Goal: Task Accomplishment & Management: Use online tool/utility

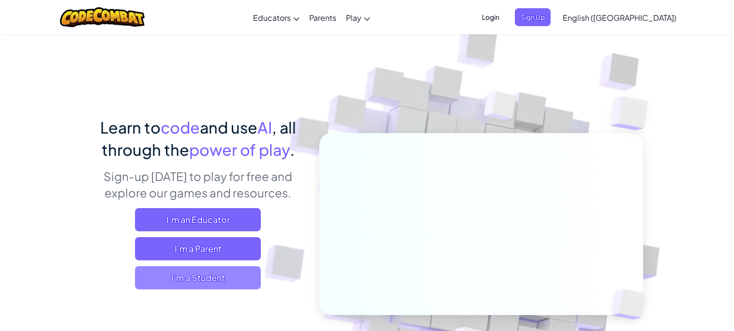
click at [224, 273] on span "I'm a Student" at bounding box center [198, 277] width 126 height 23
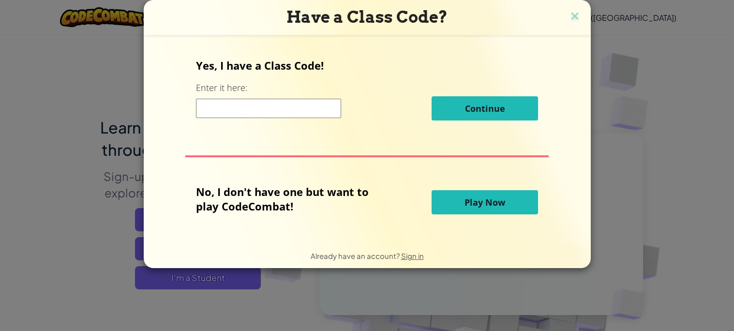
click at [476, 214] on button "Play Now" at bounding box center [485, 202] width 106 height 24
click at [477, 210] on button "Play Now" at bounding box center [485, 202] width 106 height 24
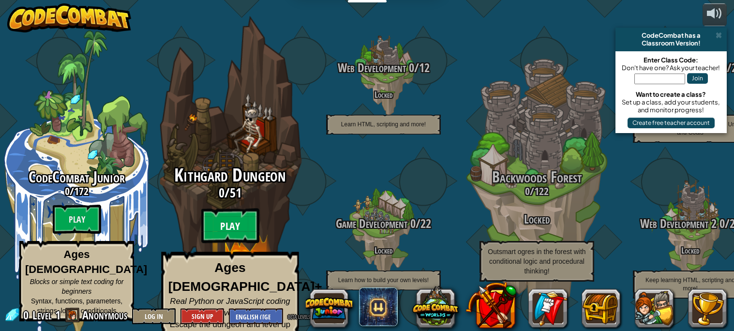
click at [237, 228] on btn "Play" at bounding box center [230, 226] width 58 height 35
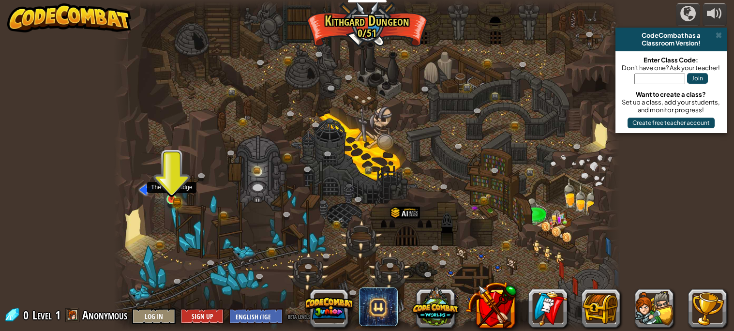
click at [173, 190] on img at bounding box center [171, 186] width 7 height 7
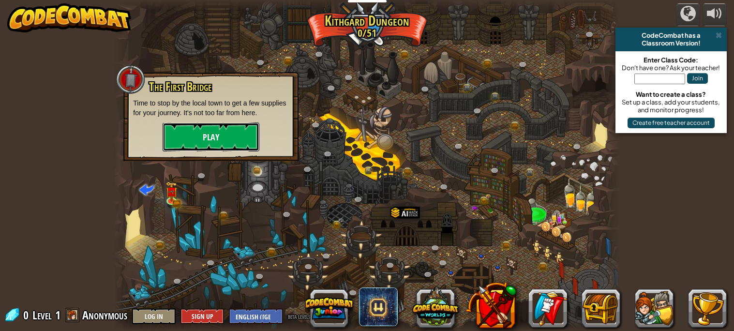
click at [186, 136] on button "Play" at bounding box center [211, 136] width 97 height 29
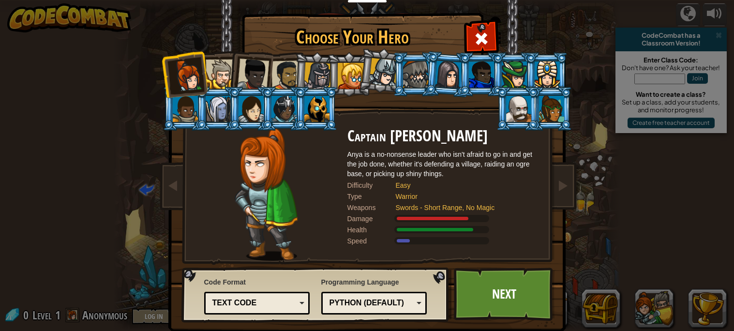
click at [248, 124] on li at bounding box center [250, 109] width 44 height 44
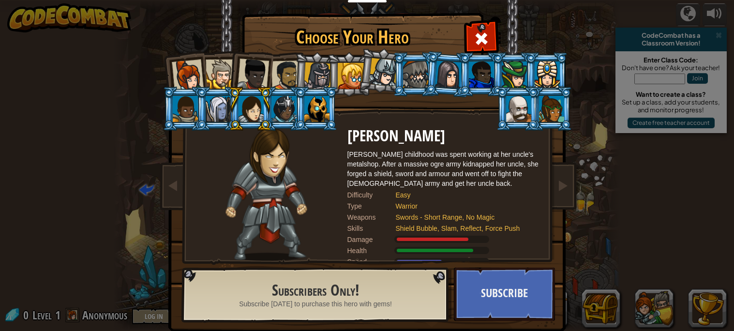
click at [222, 77] on div at bounding box center [221, 75] width 30 height 30
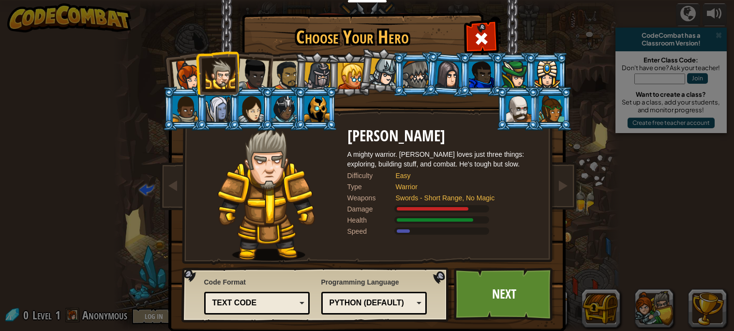
click at [245, 83] on div at bounding box center [253, 75] width 32 height 32
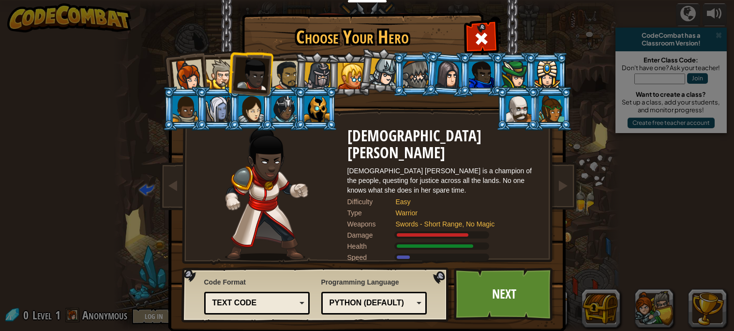
click at [317, 72] on div at bounding box center [318, 76] width 28 height 28
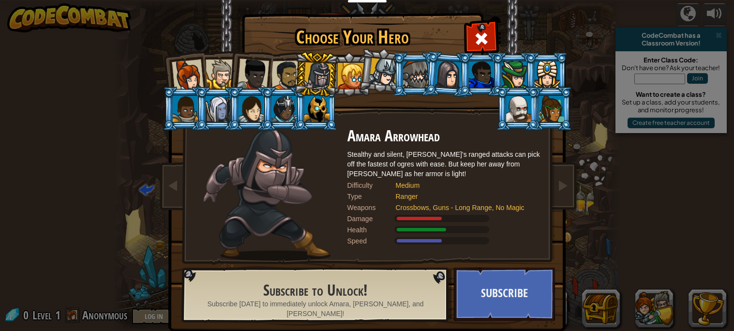
click at [278, 62] on div at bounding box center [286, 75] width 30 height 30
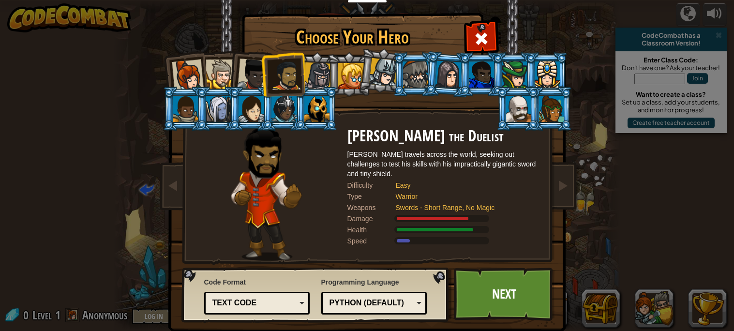
click at [261, 71] on li at bounding box center [283, 74] width 45 height 45
click at [257, 67] on div at bounding box center [253, 75] width 32 height 32
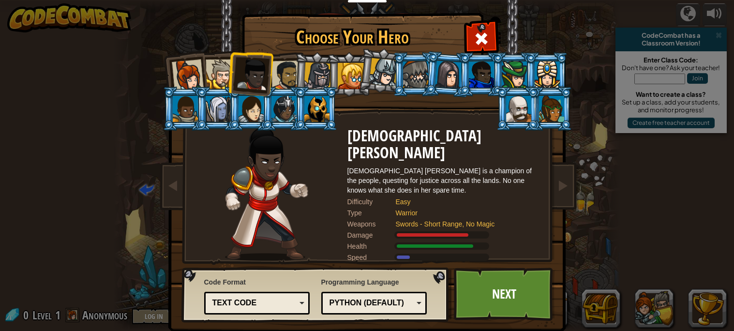
click at [218, 68] on div at bounding box center [221, 75] width 30 height 30
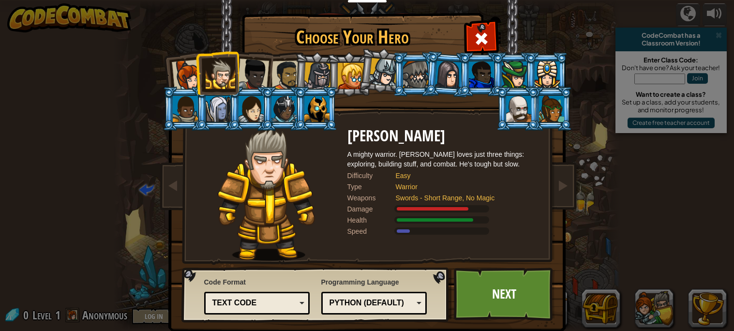
click at [379, 303] on div "Python (Default)" at bounding box center [371, 303] width 84 height 11
click at [519, 300] on link "Next" at bounding box center [504, 294] width 101 height 53
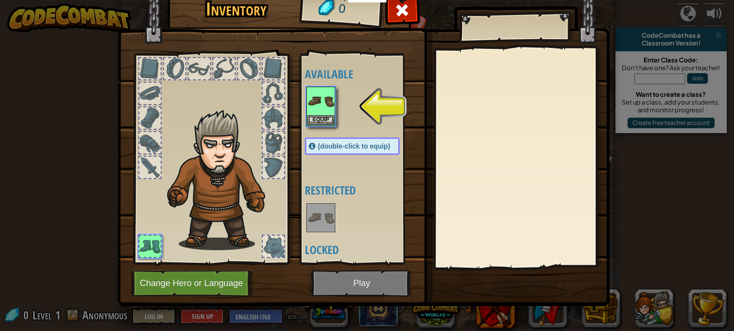
click at [307, 127] on div at bounding box center [362, 106] width 114 height 43
click at [315, 121] on button "Equip" at bounding box center [320, 120] width 27 height 10
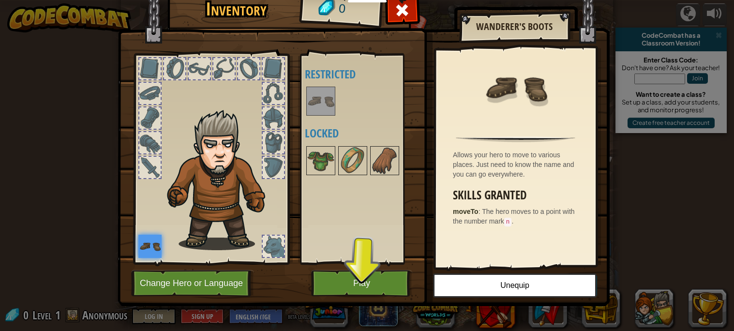
click at [338, 209] on div "Available Equip (double-click to equip) Restricted Locked" at bounding box center [362, 159] width 114 height 202
click at [343, 282] on button "Play" at bounding box center [361, 283] width 101 height 27
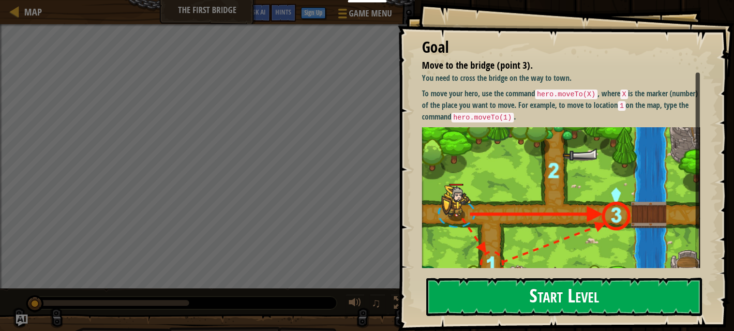
click at [527, 163] on img at bounding box center [561, 211] width 278 height 168
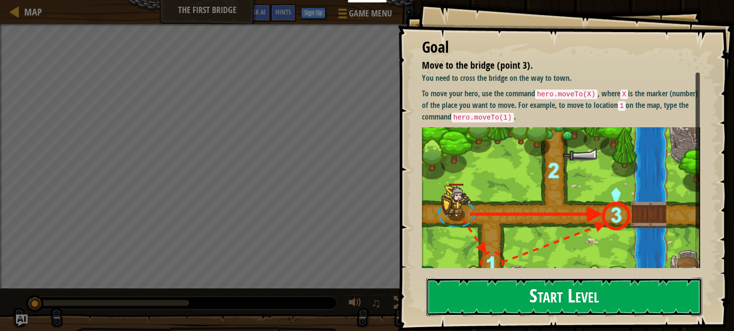
click at [550, 302] on button "Start Level" at bounding box center [564, 297] width 276 height 38
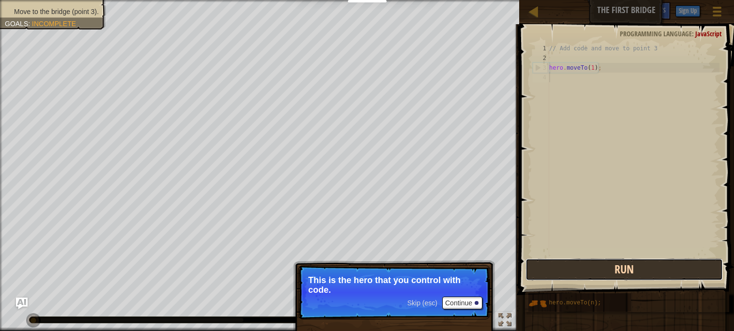
click at [558, 266] on button "Run" at bounding box center [623, 269] width 197 height 22
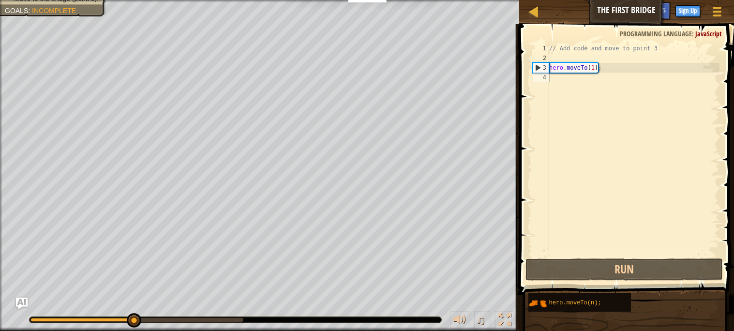
click at [522, 263] on span at bounding box center [627, 145] width 223 height 299
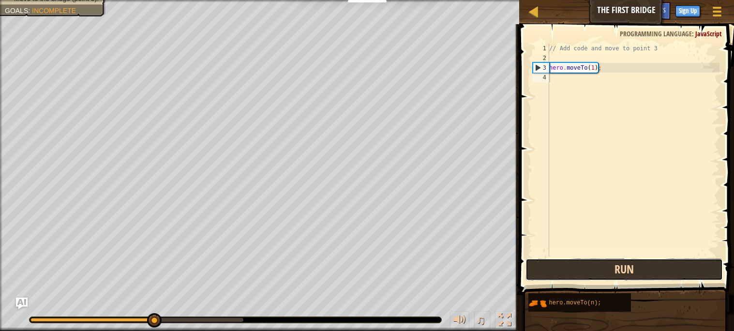
click at [567, 272] on button "Run" at bounding box center [623, 269] width 197 height 22
click at [567, 275] on button "Run" at bounding box center [623, 269] width 197 height 22
click at [567, 275] on button "Running" at bounding box center [623, 269] width 197 height 22
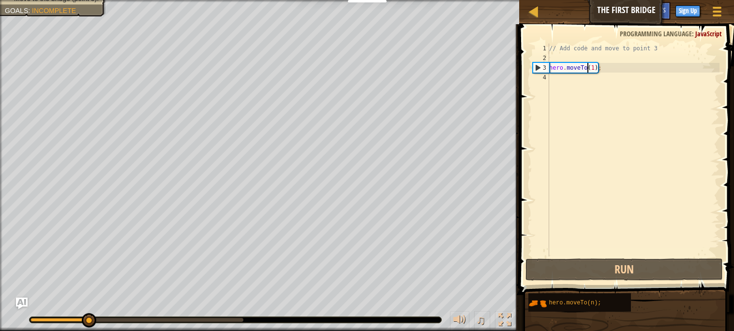
click at [588, 68] on div "// Add code and move to point 3 hero . moveTo ( 1 ) ;" at bounding box center [633, 160] width 172 height 232
type textarea "hero.moveTo(1);"
click at [550, 68] on div "// Add code and move to point 3 hero . moveTo ( 1 ) ;" at bounding box center [633, 160] width 172 height 232
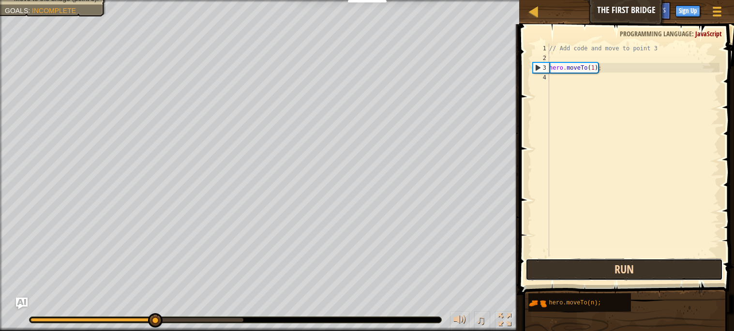
click at [573, 266] on button "Run" at bounding box center [623, 269] width 197 height 22
click at [575, 269] on button "Run" at bounding box center [623, 269] width 197 height 22
click at [641, 263] on button "Run" at bounding box center [623, 269] width 197 height 22
click at [696, 267] on button "Run" at bounding box center [623, 269] width 197 height 22
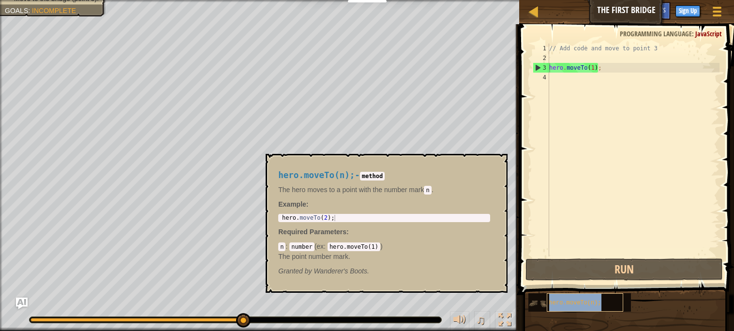
click at [592, 307] on div "hero.moveTo(n);" at bounding box center [585, 302] width 77 height 18
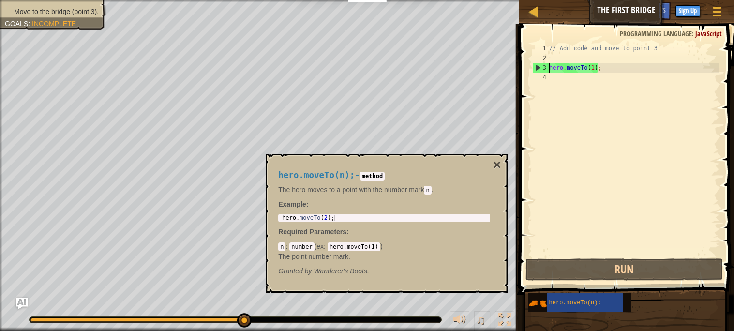
type textarea "hero.moveTo(2);"
click at [410, 218] on div "hero . moveTo ( 2 ) ;" at bounding box center [384, 224] width 209 height 19
click at [387, 169] on div "hero.moveTo(n); - method The hero moves to a point with the number mark n . Exa…" at bounding box center [383, 223] width 225 height 123
click at [385, 177] on code "method" at bounding box center [372, 176] width 25 height 9
click at [385, 179] on code "method" at bounding box center [372, 176] width 25 height 9
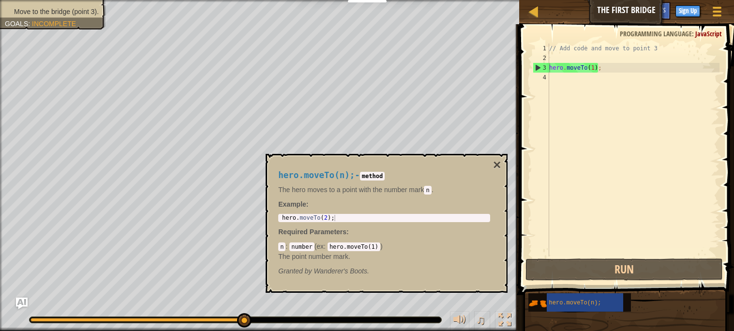
click at [372, 255] on p "The point number mark." at bounding box center [384, 257] width 212 height 10
click at [369, 242] on div "n : number ( ex : hero.moveTo(1) ) The point number mark." at bounding box center [384, 250] width 212 height 19
click at [371, 246] on code "hero.moveTo(1)" at bounding box center [354, 246] width 53 height 9
click at [311, 246] on code "number" at bounding box center [301, 246] width 25 height 9
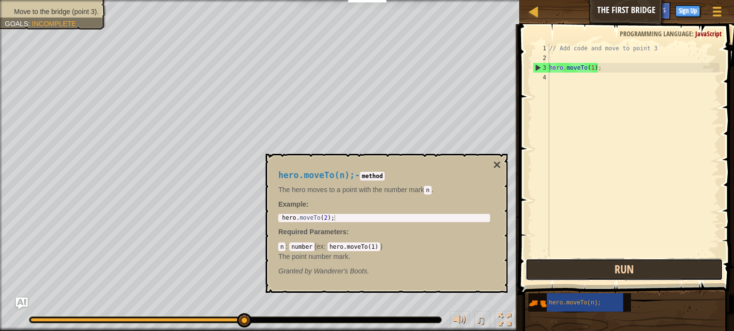
click at [685, 262] on button "Run" at bounding box center [623, 269] width 197 height 22
click at [628, 270] on button "Run" at bounding box center [623, 269] width 197 height 22
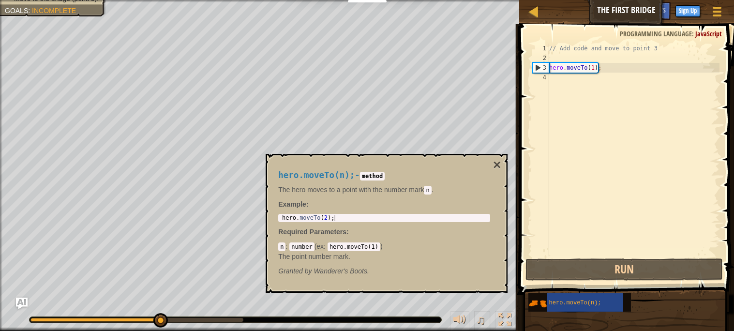
click at [577, 70] on div "// Add code and move to point 3 hero . moveTo ( 1 ) ;" at bounding box center [633, 160] width 172 height 232
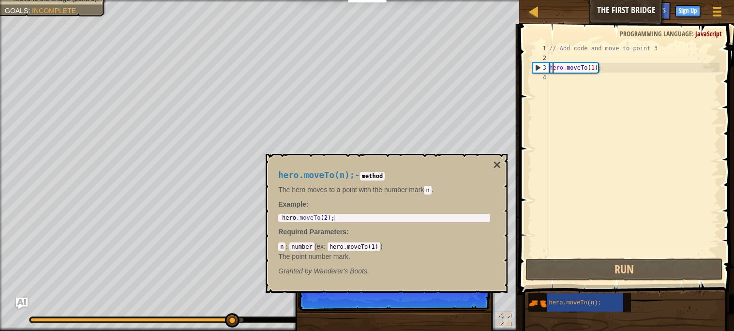
click at [554, 66] on div "// Add code and move to point 3 hero . moveTo ( 1 ) ;" at bounding box center [633, 160] width 172 height 232
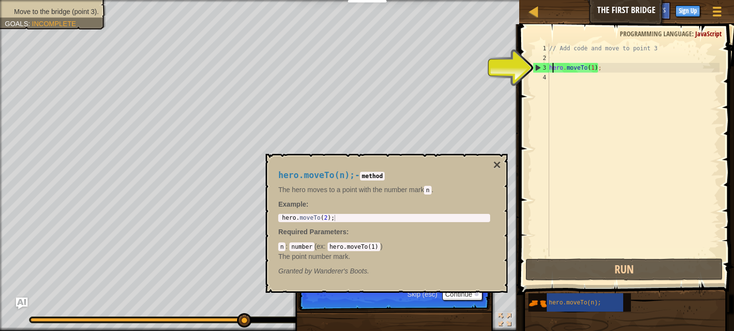
click at [546, 65] on div "3" at bounding box center [541, 68] width 16 height 10
drag, startPoint x: 543, startPoint y: 63, endPoint x: 644, endPoint y: 71, distance: 100.5
click at [644, 71] on div "hero.moveTo(1); 1 2 3 4 // Add code and move to point 3 hero . moveTo ( 1 ) ; ה…" at bounding box center [625, 150] width 189 height 213
type textarea "hero.moveTo(1);"
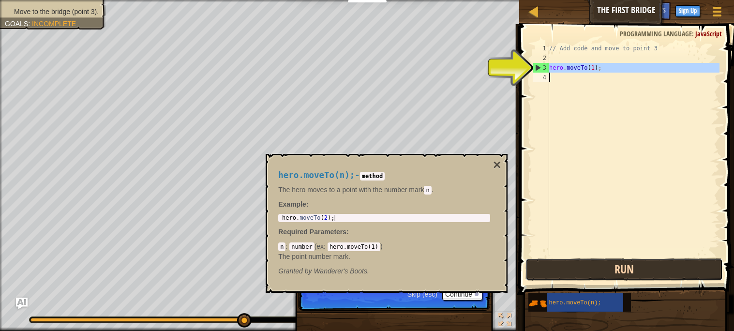
click at [549, 269] on button "Run" at bounding box center [623, 269] width 197 height 22
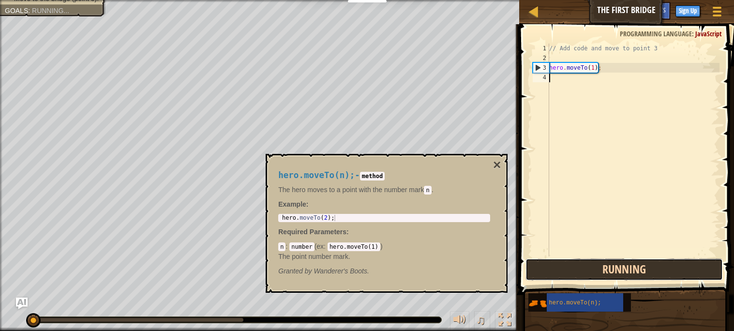
click at [549, 269] on button "Running" at bounding box center [623, 269] width 197 height 22
click at [549, 270] on button "Running" at bounding box center [623, 269] width 197 height 22
click at [549, 270] on button "Run" at bounding box center [623, 269] width 197 height 22
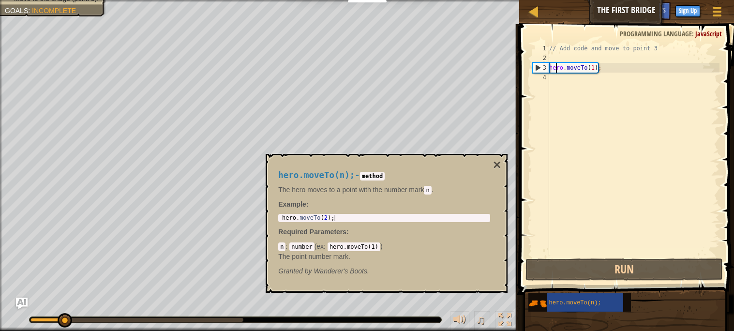
click at [554, 64] on div "// Add code and move to point 3 hero . moveTo ( 1 ) ;" at bounding box center [633, 160] width 172 height 232
click at [502, 164] on div "hero.moveTo(n); - method The hero moves to a point with the number mark n . Exa…" at bounding box center [387, 223] width 242 height 139
click at [495, 162] on button "×" at bounding box center [497, 165] width 8 height 14
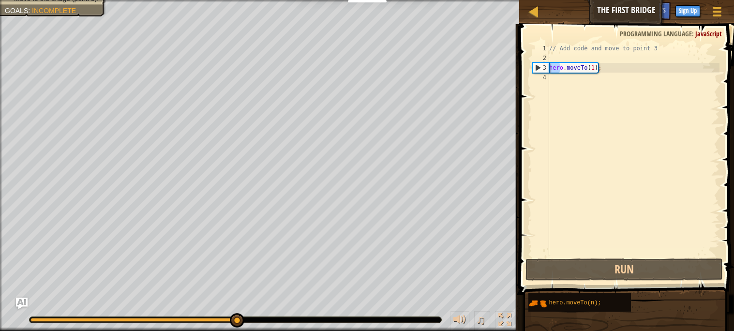
drag, startPoint x: 561, startPoint y: 69, endPoint x: 525, endPoint y: 71, distance: 35.8
click at [525, 71] on div "hero.moveTo(1); 1 2 3 4 // Add code and move to point 3 hero . moveTo ( 1 ) ; ה…" at bounding box center [625, 178] width 218 height 299
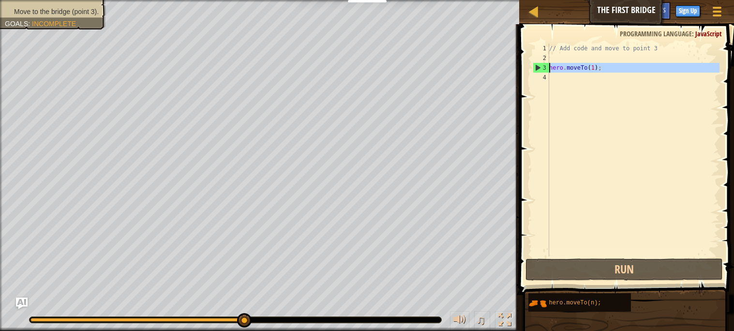
click at [538, 65] on div "3" at bounding box center [541, 68] width 16 height 10
click at [537, 45] on div "1" at bounding box center [541, 49] width 16 height 10
click at [541, 45] on div "1" at bounding box center [541, 49] width 16 height 10
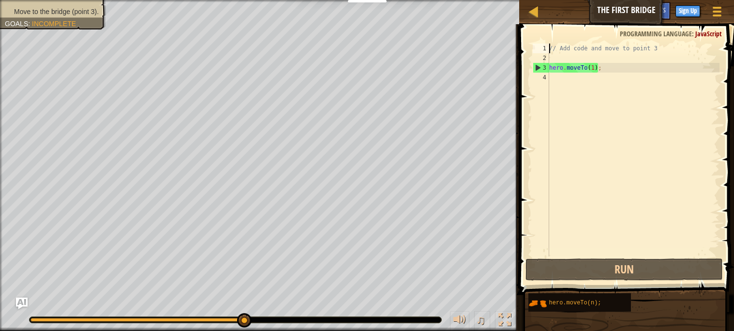
type textarea "// Add code and move to point 3"
click at [541, 45] on div "1" at bounding box center [541, 49] width 16 height 10
click at [617, 256] on span at bounding box center [627, 145] width 223 height 299
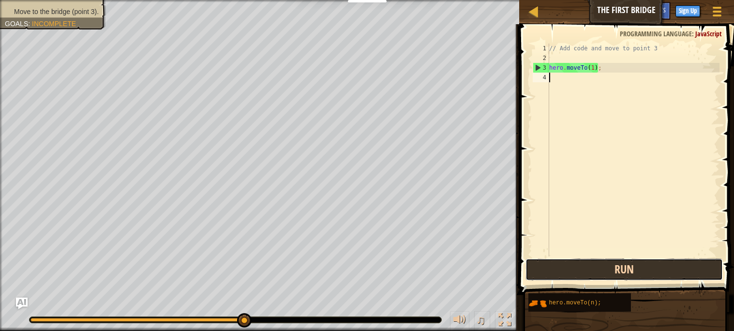
click at [625, 275] on button "Run" at bounding box center [623, 269] width 197 height 22
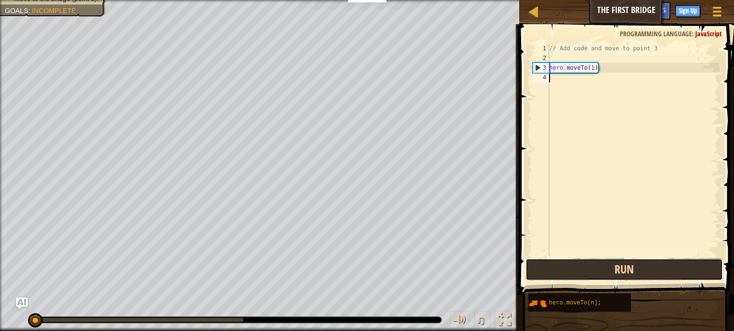
click at [625, 275] on button "Run" at bounding box center [623, 269] width 197 height 22
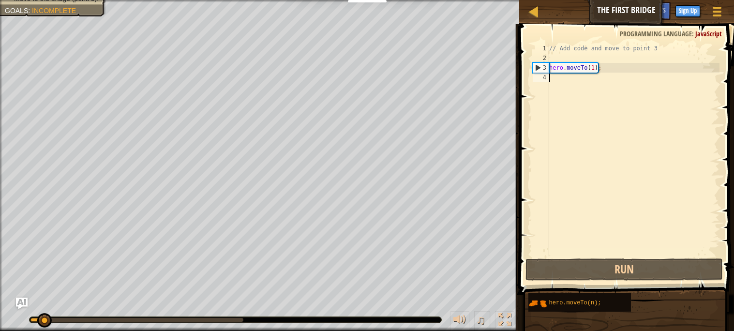
click at [599, 73] on div "// Add code and move to point 3 hero . moveTo ( 1 ) ;" at bounding box center [633, 160] width 172 height 232
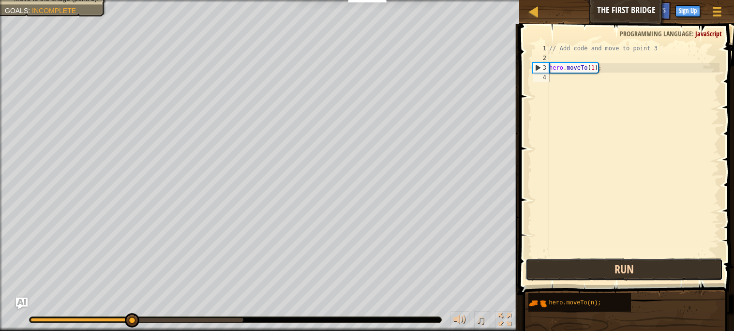
click at [601, 271] on button "Run" at bounding box center [623, 269] width 197 height 22
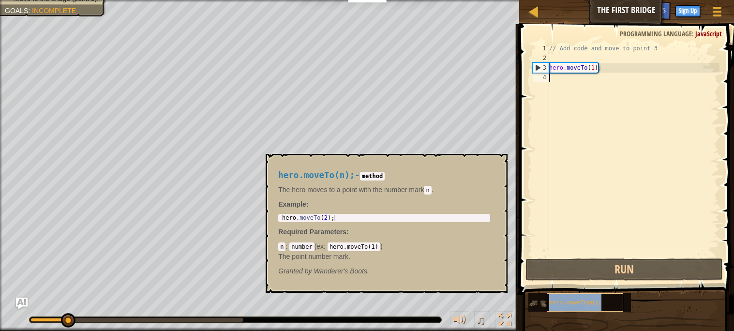
click at [592, 303] on span "hero.moveTo(n);" at bounding box center [575, 302] width 52 height 7
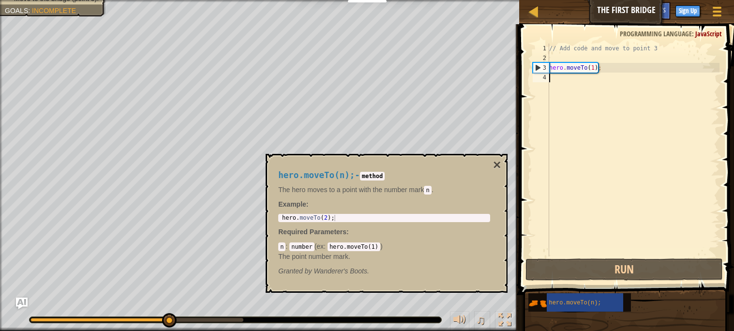
type textarea "hero.moveTo(2);"
click at [348, 216] on div "hero . moveTo ( 2 ) ;" at bounding box center [384, 224] width 209 height 19
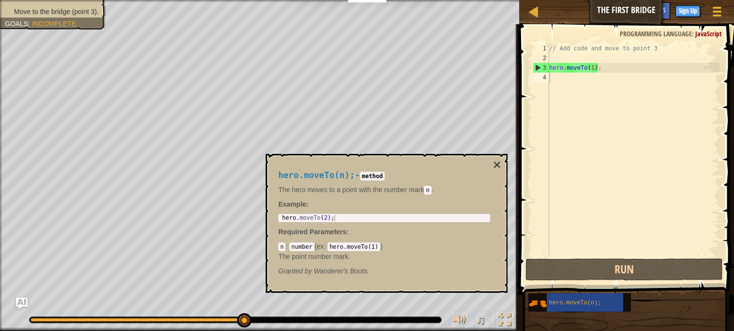
click at [549, 39] on span at bounding box center [627, 145] width 223 height 299
click at [721, 15] on span at bounding box center [717, 16] width 9 height 2
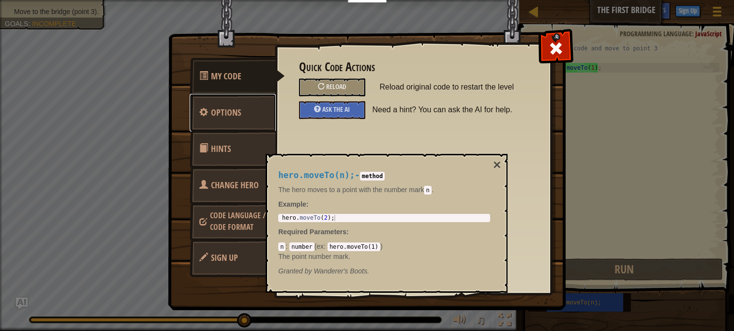
click at [213, 127] on link "Options" at bounding box center [233, 113] width 86 height 38
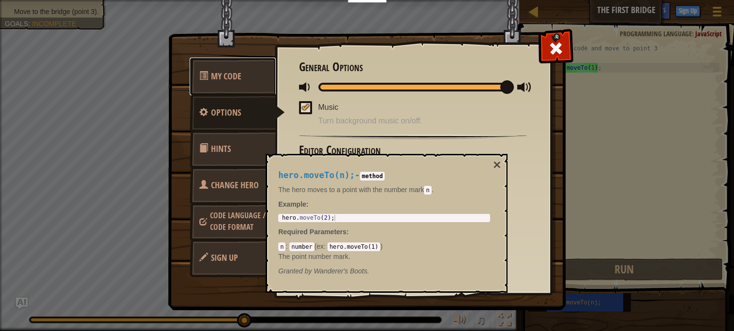
click at [211, 77] on span "My Code" at bounding box center [226, 76] width 30 height 12
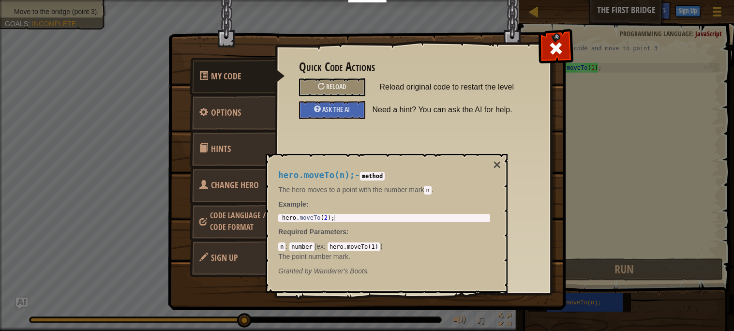
click at [220, 173] on link "Change Hero" at bounding box center [233, 185] width 86 height 38
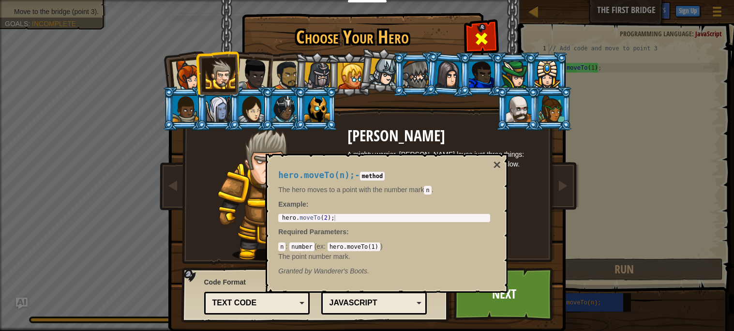
click at [483, 32] on span at bounding box center [481, 38] width 15 height 15
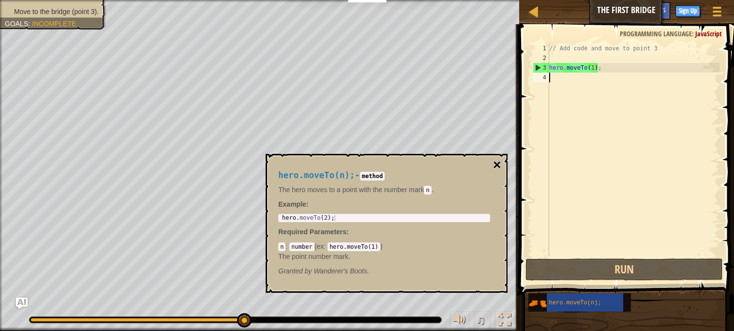
click at [499, 159] on button "×" at bounding box center [497, 165] width 8 height 14
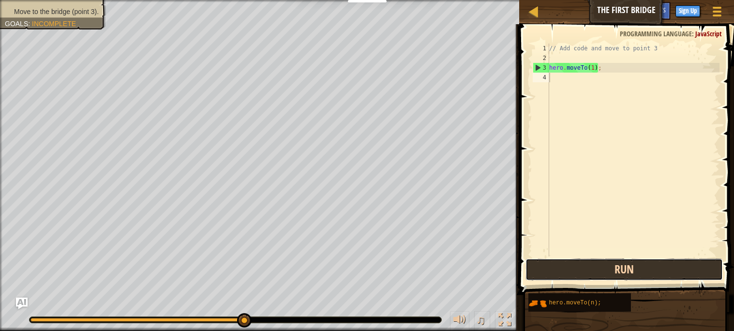
click at [564, 276] on button "Run" at bounding box center [623, 269] width 197 height 22
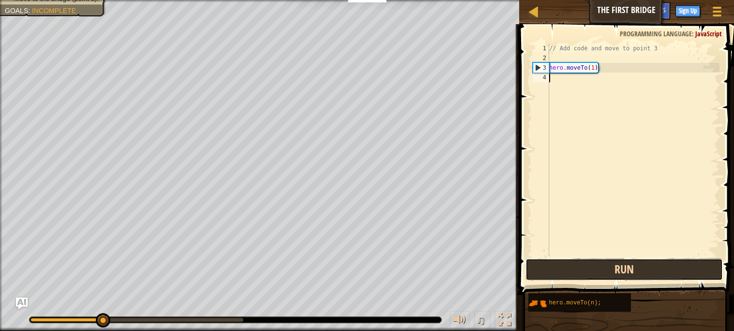
click at [563, 268] on button "Run" at bounding box center [623, 269] width 197 height 22
click at [561, 267] on button "Run" at bounding box center [623, 269] width 197 height 22
click at [561, 267] on button "Running" at bounding box center [623, 269] width 197 height 22
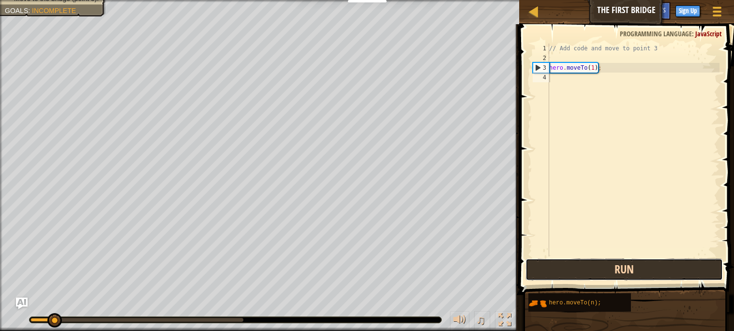
click at [562, 267] on button "Run" at bounding box center [623, 269] width 197 height 22
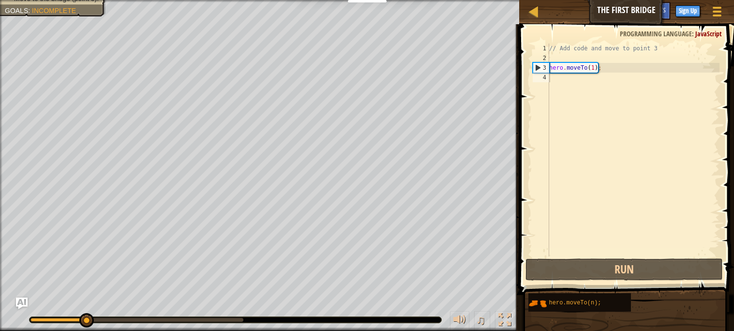
drag, startPoint x: 186, startPoint y: 308, endPoint x: 183, endPoint y: 313, distance: 5.9
click at [183, 313] on div "♫" at bounding box center [259, 317] width 519 height 29
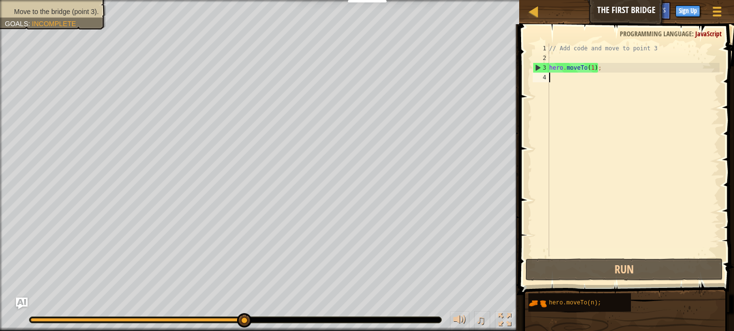
drag, startPoint x: 120, startPoint y: 320, endPoint x: 409, endPoint y: 324, distance: 288.4
click at [409, 324] on div "♫" at bounding box center [259, 317] width 519 height 29
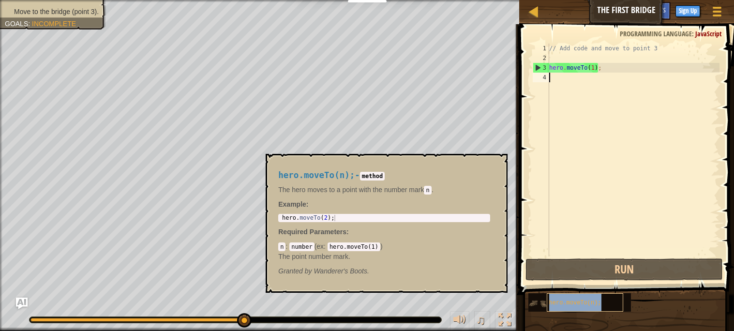
click at [564, 309] on div "hero.moveTo(n);" at bounding box center [585, 302] width 77 height 18
click at [497, 160] on button "×" at bounding box center [497, 165] width 8 height 14
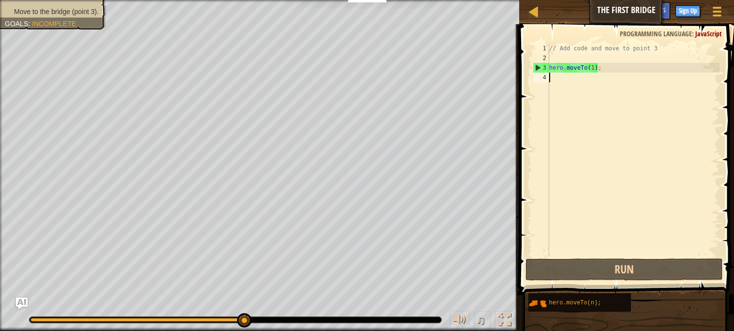
click at [538, 70] on div "3" at bounding box center [541, 68] width 16 height 10
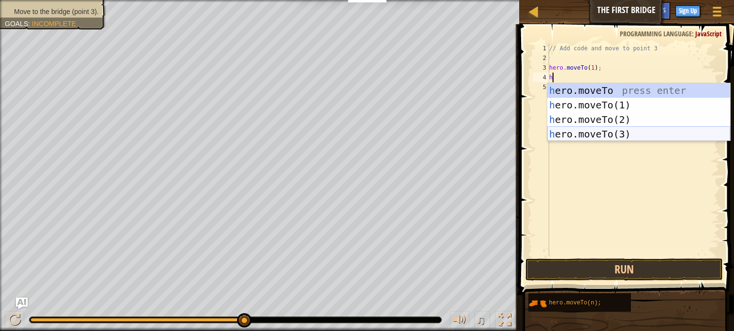
click at [588, 134] on div "h ero.moveTo press enter h ero.moveTo(1) press enter h ero.moveTo(2) press ente…" at bounding box center [638, 126] width 183 height 87
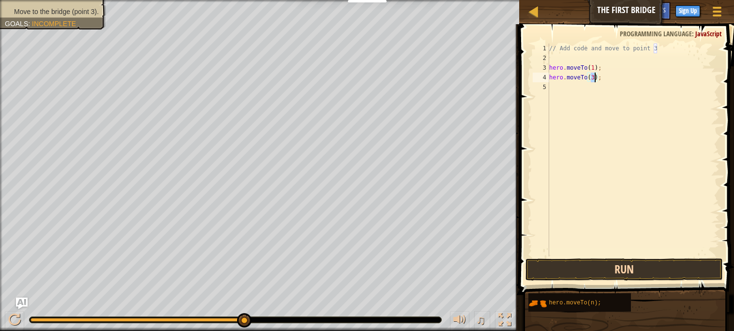
type textarea "hero.moveTo(3);"
click at [612, 270] on button "Run" at bounding box center [623, 269] width 197 height 22
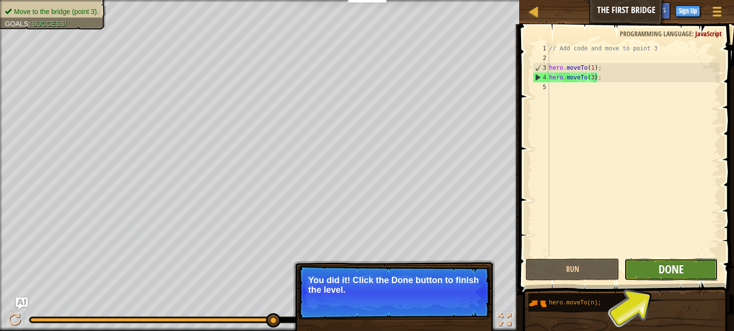
click at [677, 261] on span "Done" at bounding box center [671, 268] width 25 height 15
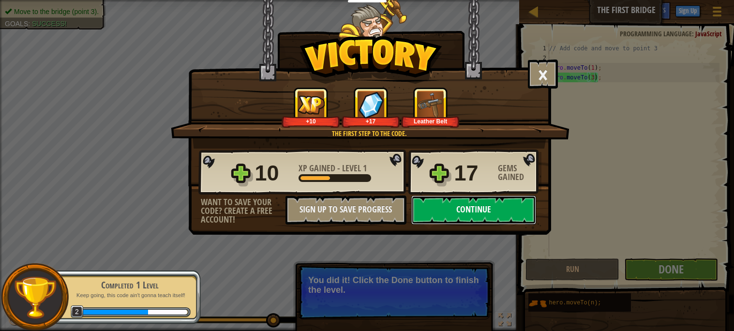
click at [464, 225] on button "Continue" at bounding box center [473, 209] width 125 height 29
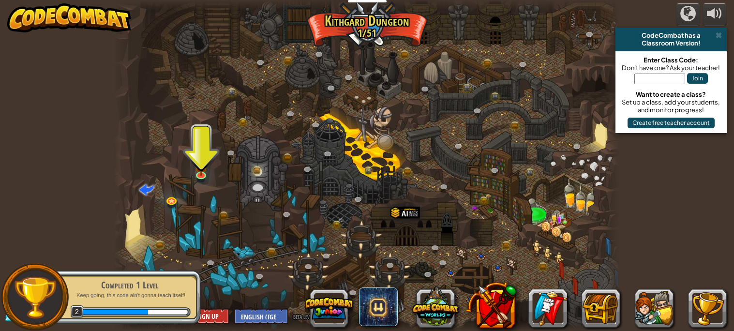
click at [190, 165] on div at bounding box center [367, 165] width 506 height 331
click at [207, 174] on img at bounding box center [201, 160] width 12 height 28
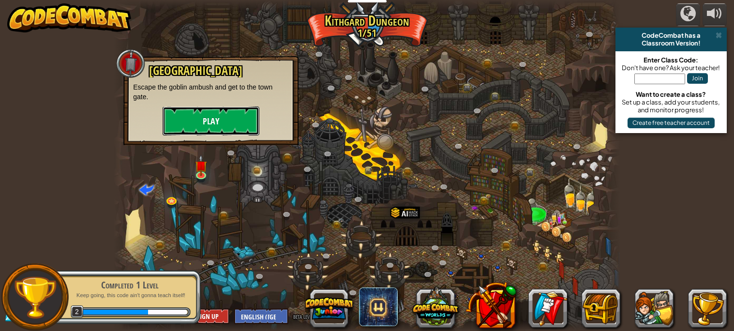
click at [190, 121] on button "Play" at bounding box center [211, 120] width 97 height 29
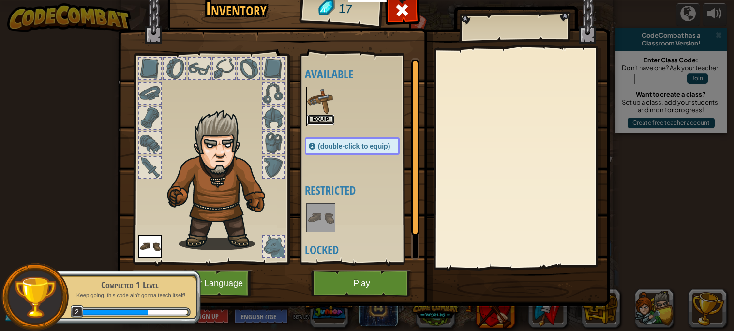
click at [320, 118] on button "Equip" at bounding box center [320, 120] width 27 height 10
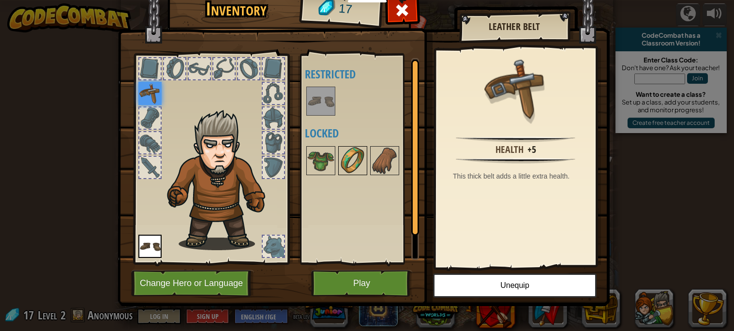
click at [364, 165] on img at bounding box center [352, 160] width 27 height 27
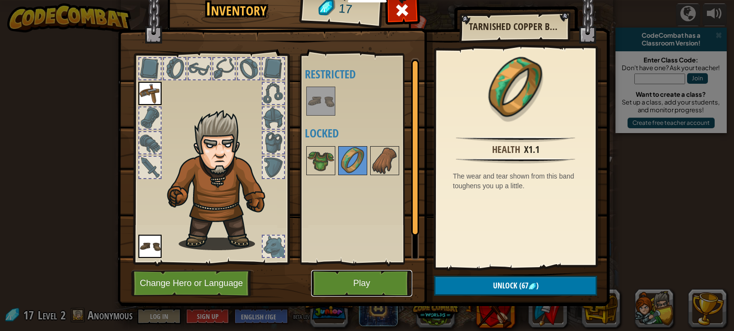
click at [374, 277] on button "Play" at bounding box center [361, 283] width 101 height 27
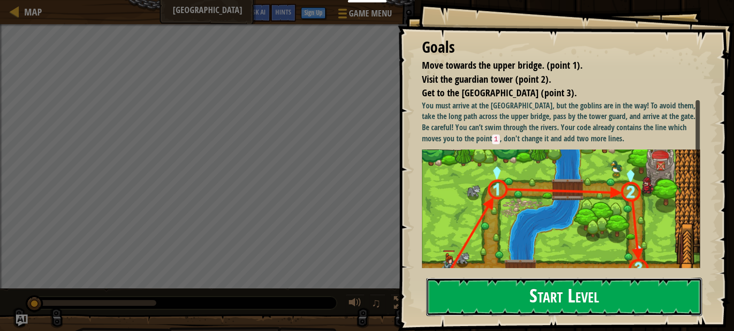
click at [560, 305] on button "Start Level" at bounding box center [564, 297] width 276 height 38
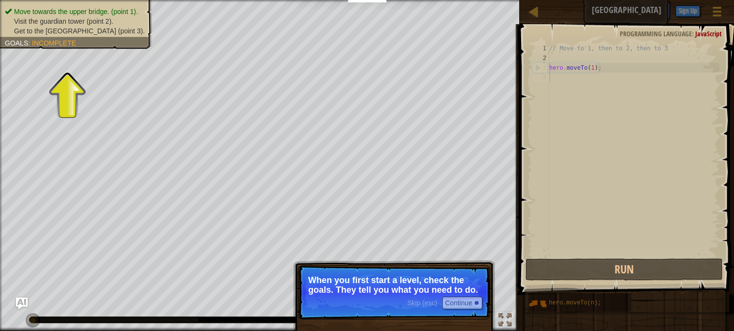
click at [331, 265] on div "Skip (esc) Continue When you first start a level, check the goals. They tell yo…" at bounding box center [394, 336] width 202 height 143
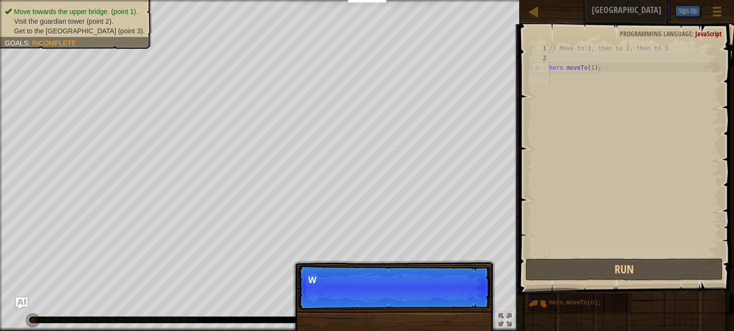
scroll to position [4, 0]
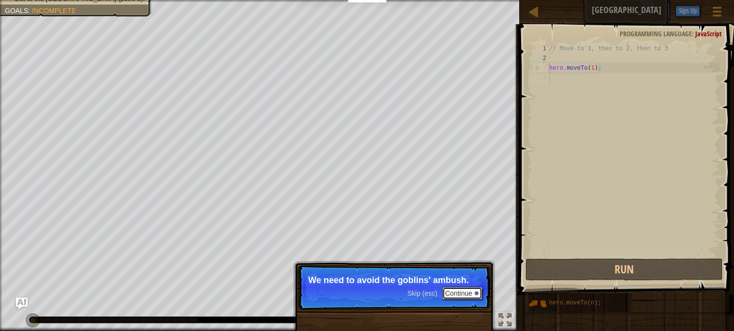
click at [459, 292] on button "Continue" at bounding box center [462, 293] width 40 height 13
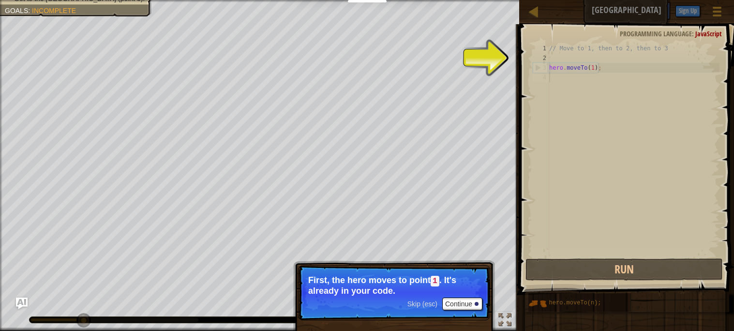
click at [455, 294] on p "First, the hero moves to point 1 . It's already in your code." at bounding box center [394, 285] width 172 height 20
click at [458, 299] on button "Continue" at bounding box center [462, 304] width 40 height 13
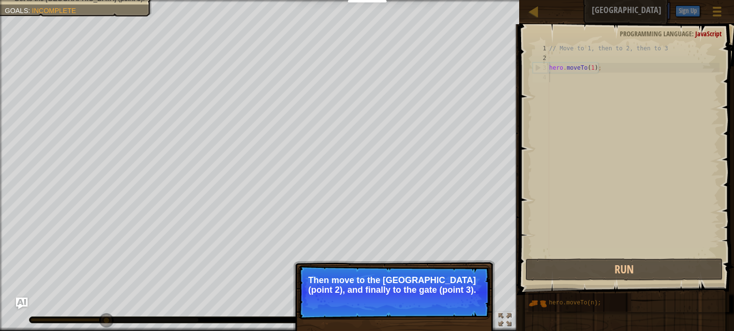
click at [475, 312] on p "Skip (esc) Continue Then move to the Guard tower (point 2), and finally to the …" at bounding box center [394, 292] width 192 height 54
click at [475, 311] on p "Skip (esc) Continue Then move to the Guard tower (point 2), and finally to the …" at bounding box center [394, 292] width 192 height 54
click at [475, 310] on p "Skip (esc) Continue Then move to the Guard tower (point 2), and finally to the …" at bounding box center [394, 292] width 192 height 54
click at [475, 306] on button "Continue" at bounding box center [462, 303] width 40 height 13
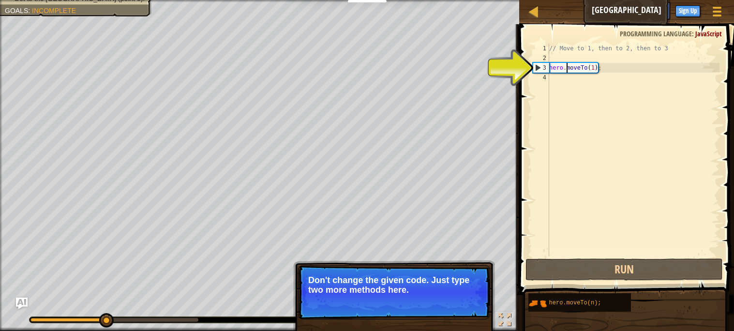
click at [566, 68] on div "// Move to 1, then to 2, then to 3 hero . moveTo ( 1 ) ;" at bounding box center [633, 160] width 172 height 232
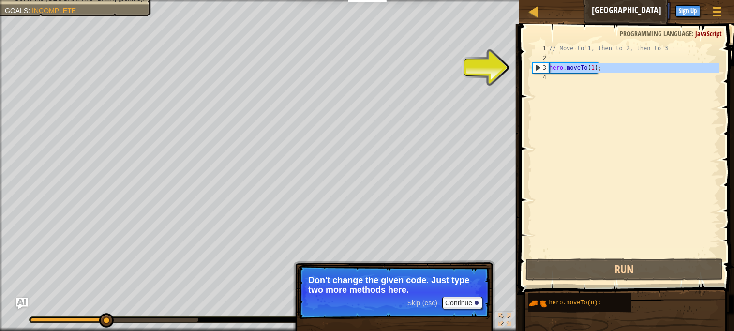
click at [539, 68] on div "3" at bounding box center [541, 68] width 16 height 10
type textarea "hero.moveTo(1);"
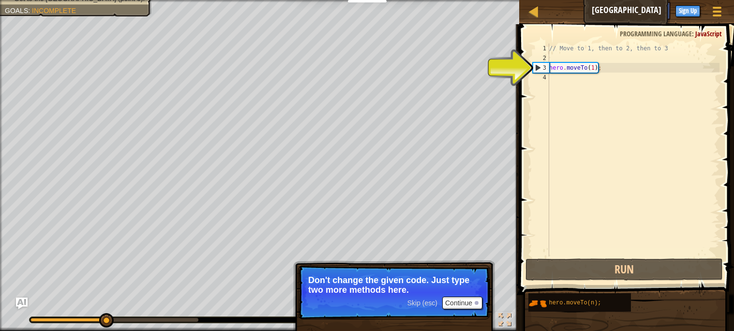
click at [548, 82] on div "4" at bounding box center [541, 78] width 16 height 10
click at [545, 77] on div "4" at bounding box center [541, 78] width 16 height 10
click at [555, 76] on div "// Move to 1, then to 2, then to 3 hero . moveTo ( 1 ) ;" at bounding box center [633, 160] width 172 height 232
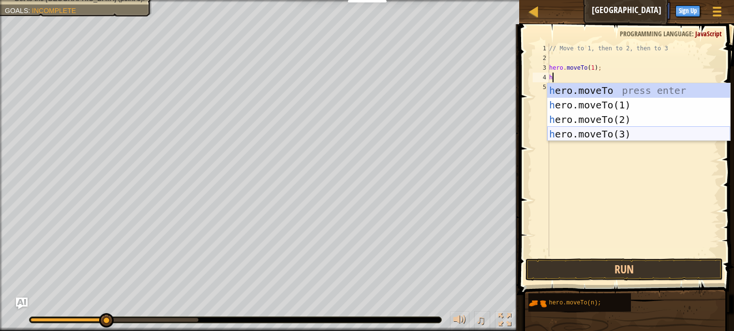
click at [575, 131] on div "h ero.moveTo press enter h ero.moveTo(1) press enter h ero.moveTo(2) press ente…" at bounding box center [638, 126] width 183 height 87
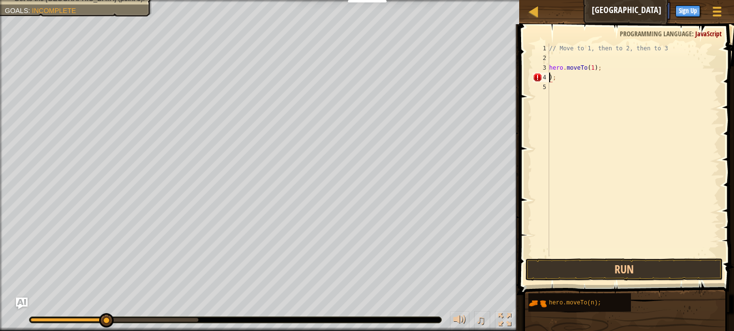
scroll to position [4, 0]
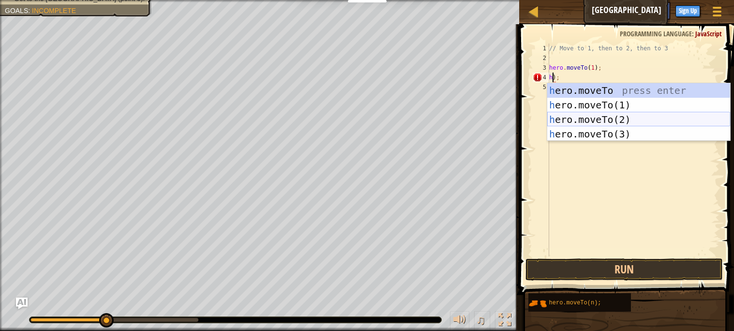
click at [619, 122] on div "h ero.moveTo press enter h ero.moveTo(1) press enter h ero.moveTo(2) press ente…" at bounding box center [638, 126] width 183 height 87
type textarea "hero.moveTo(2));"
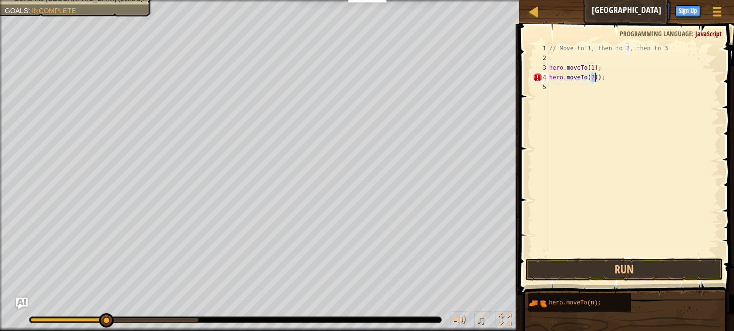
click at [554, 88] on div "// Move to 1, then to 2, then to 3 hero . moveTo ( 1 ) ; hero . moveTo ( 2 )) ;" at bounding box center [633, 160] width 172 height 232
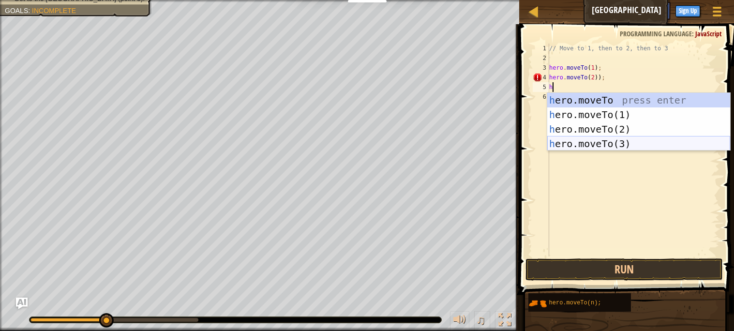
click at [570, 146] on div "h ero.moveTo press enter h ero.moveTo(1) press enter h ero.moveTo(2) press ente…" at bounding box center [638, 136] width 183 height 87
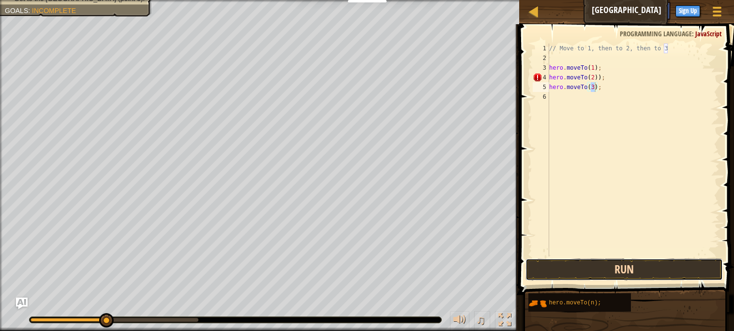
click at [596, 264] on button "Run" at bounding box center [623, 269] width 197 height 22
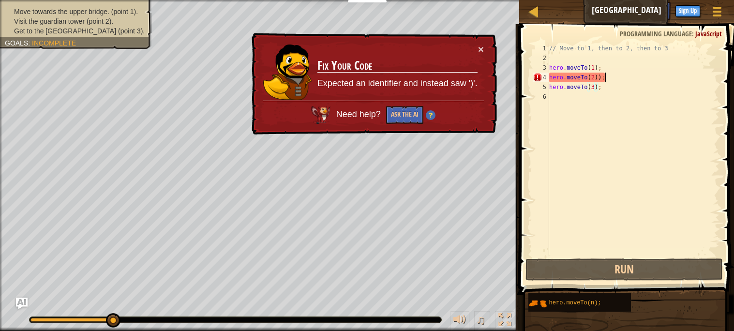
click at [631, 74] on div "// Move to 1, then to 2, then to 3 hero . moveTo ( 1 ) ; hero . moveTo ( 2 )) ;…" at bounding box center [633, 160] width 172 height 232
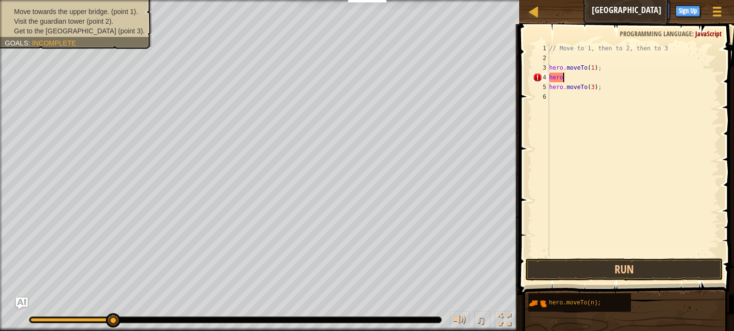
type textarea "h"
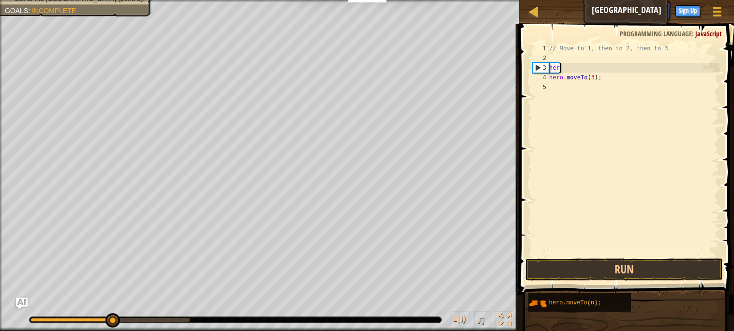
type textarea "h"
click at [616, 80] on div "// Move to 1, then to 2, then to 3 hero . moveTo ( 3 ) ;" at bounding box center [633, 160] width 172 height 232
type textarea "h"
click at [550, 60] on div "// Move to 1, then to 2, then to 3" at bounding box center [633, 160] width 172 height 232
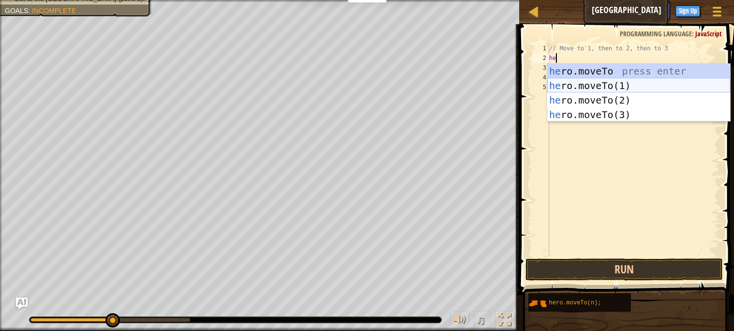
click at [559, 83] on div "he ro.moveTo press enter he ro.moveTo(1) press enter he ro.moveTo(2) press ente…" at bounding box center [638, 107] width 183 height 87
type textarea "hero.moveTo(1);"
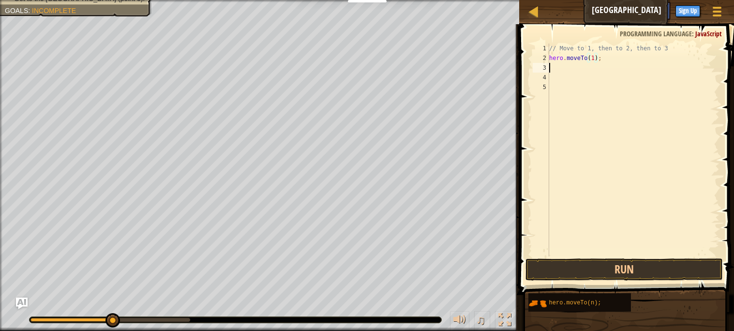
click at [558, 70] on div "// Move to 1, then to 2, then to 3 hero . moveTo ( 1 ) ;" at bounding box center [633, 160] width 172 height 232
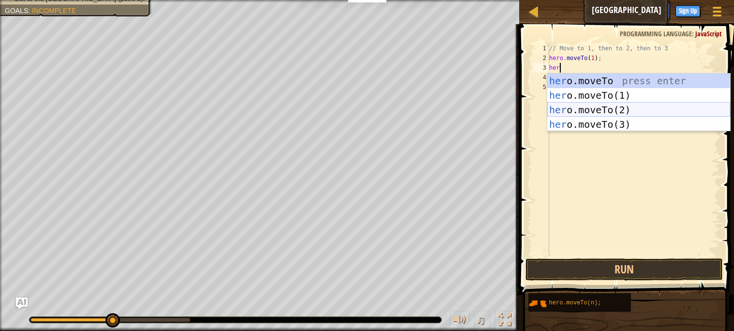
click at [574, 109] on div "her o.moveTo press enter her o.moveTo(1) press enter her o.moveTo(2) press ente…" at bounding box center [638, 117] width 183 height 87
type textarea "hero.moveTo(2);"
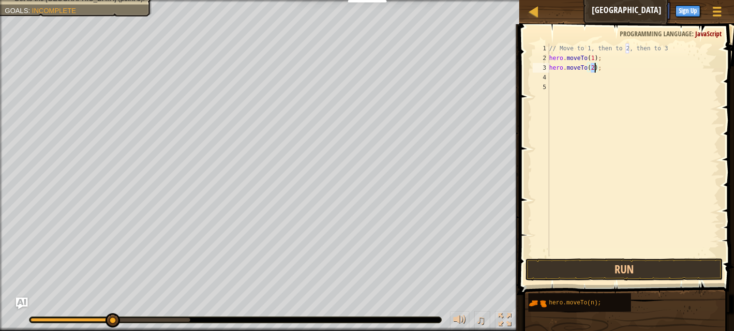
click at [560, 86] on div "// Move to 1, then to 2, then to 3 hero . moveTo ( 1 ) ; hero . moveTo ( 2 ) ;" at bounding box center [633, 160] width 172 height 232
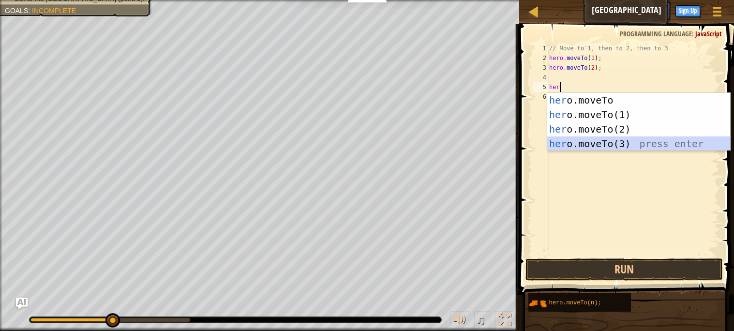
click at [573, 144] on div "her o.moveTo press enter her o.moveTo(1) press enter her o.moveTo(2) press ente…" at bounding box center [638, 136] width 183 height 87
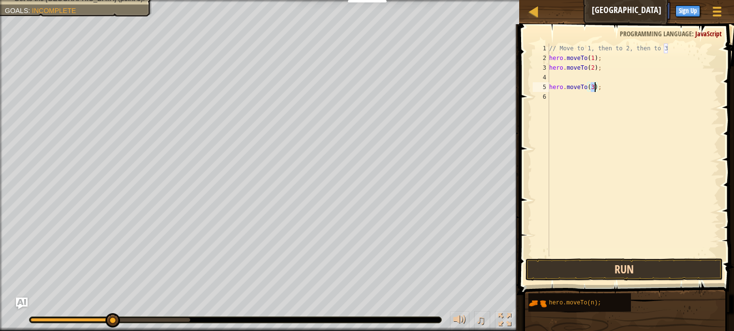
type textarea "hero.moveTo(3);"
click at [598, 268] on button "Run" at bounding box center [623, 269] width 197 height 22
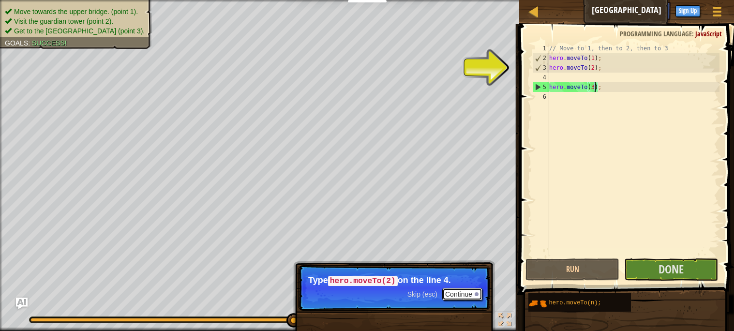
click at [475, 293] on div at bounding box center [477, 294] width 4 height 4
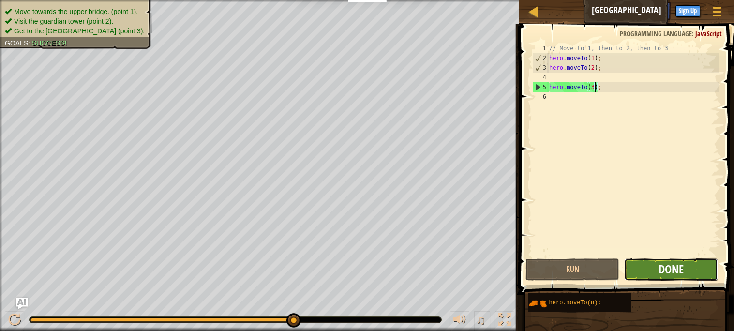
click at [668, 275] on span "Done" at bounding box center [671, 268] width 25 height 15
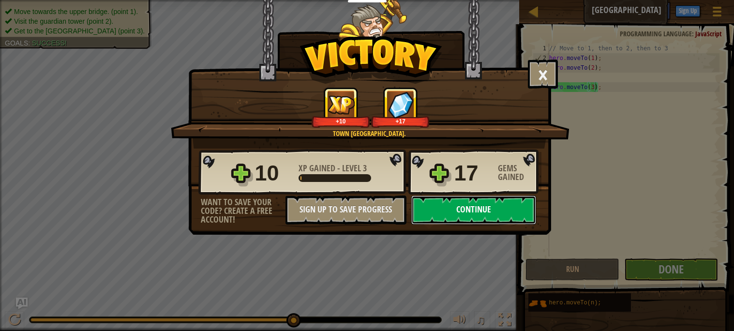
click at [502, 225] on button "Continue" at bounding box center [473, 209] width 125 height 29
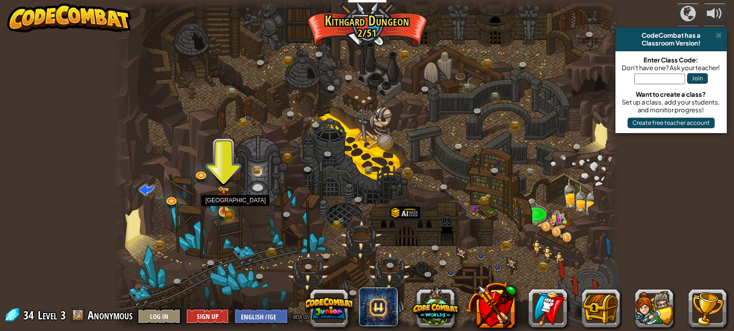
click at [220, 206] on img at bounding box center [224, 199] width 12 height 27
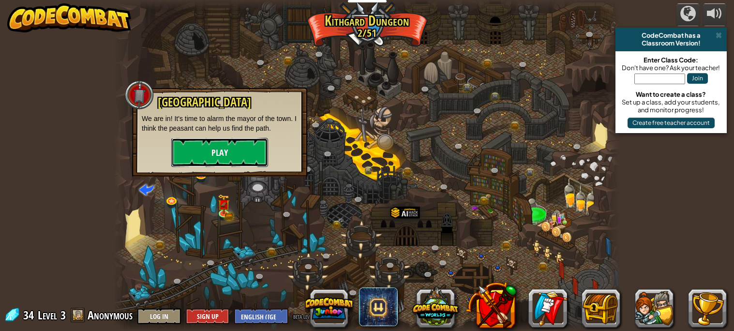
click at [213, 163] on button "Play" at bounding box center [219, 152] width 97 height 29
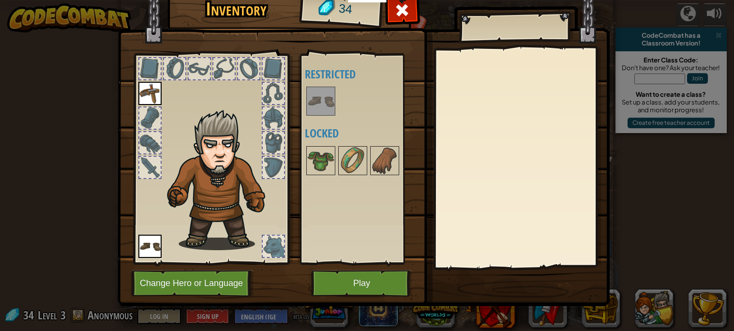
click at [157, 69] on div at bounding box center [149, 68] width 21 height 21
click at [176, 72] on div at bounding box center [174, 68] width 21 height 21
click at [406, 15] on span at bounding box center [402, 9] width 15 height 15
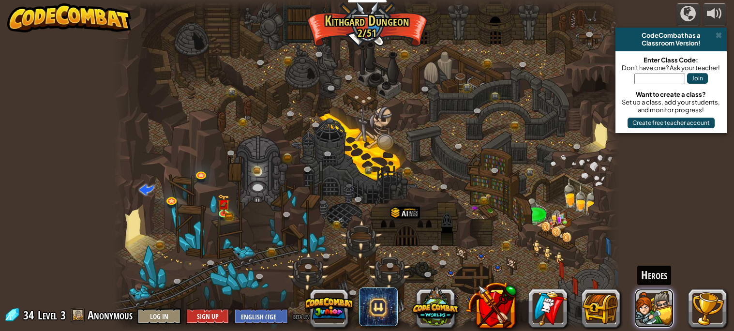
click at [659, 313] on button at bounding box center [654, 308] width 39 height 39
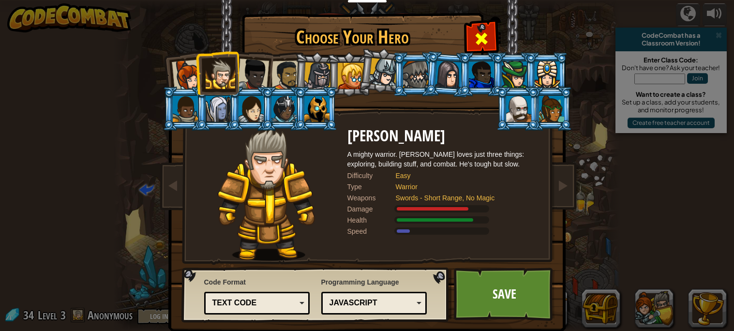
click at [490, 28] on div at bounding box center [481, 37] width 30 height 30
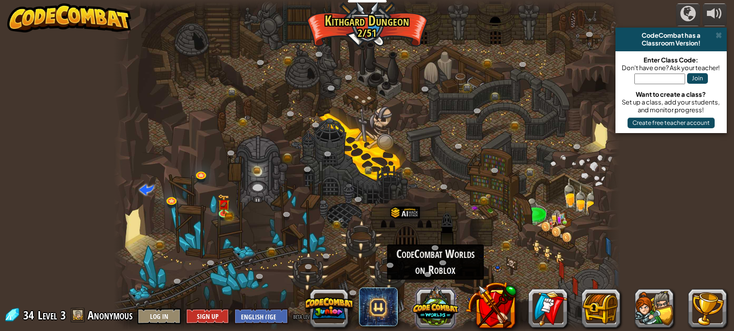
click at [444, 304] on button at bounding box center [435, 307] width 46 height 46
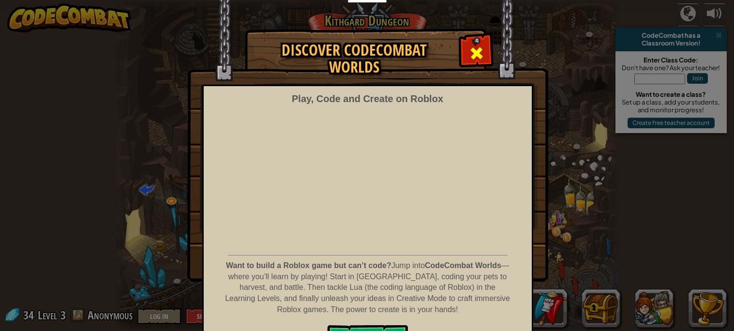
click at [478, 46] on span at bounding box center [476, 52] width 15 height 15
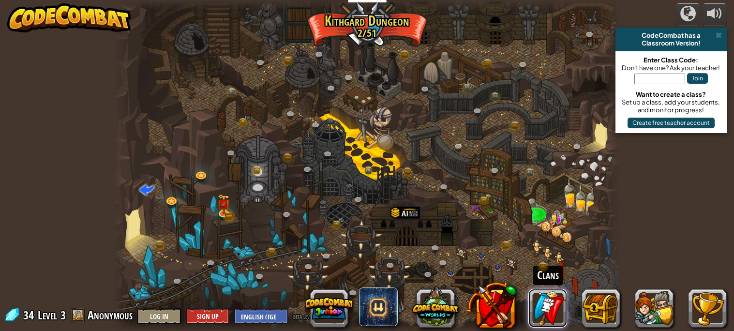
click at [547, 312] on link at bounding box center [547, 308] width 39 height 39
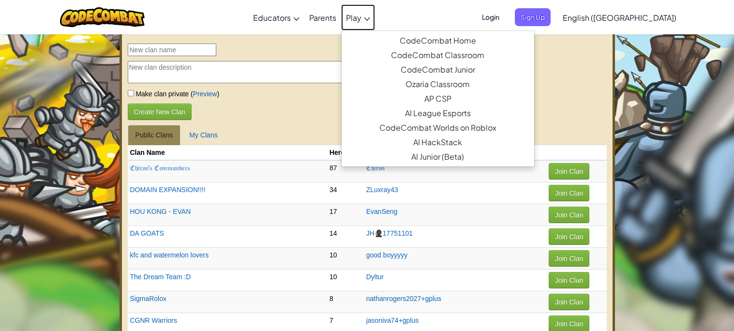
click at [375, 15] on link "Play" at bounding box center [358, 17] width 34 height 26
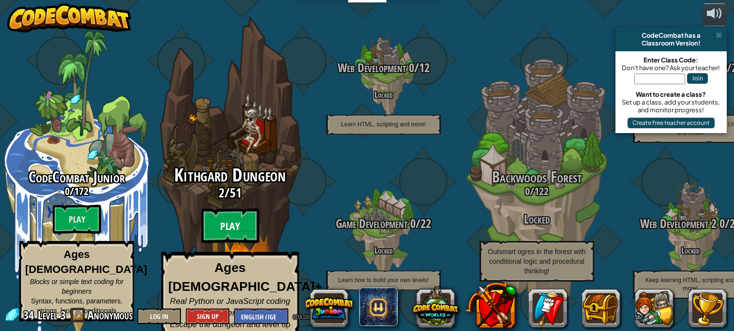
click at [242, 211] on btn "Play" at bounding box center [230, 226] width 58 height 35
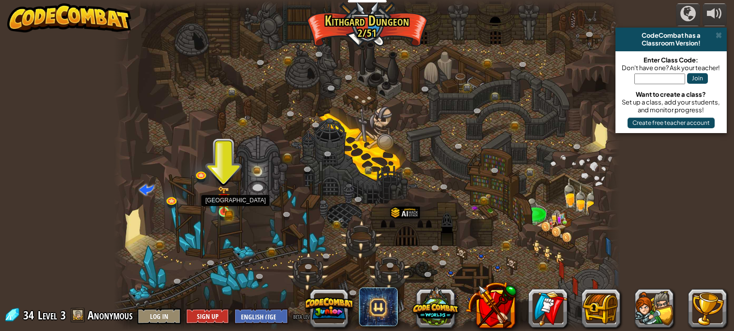
click at [228, 210] on img at bounding box center [224, 199] width 12 height 27
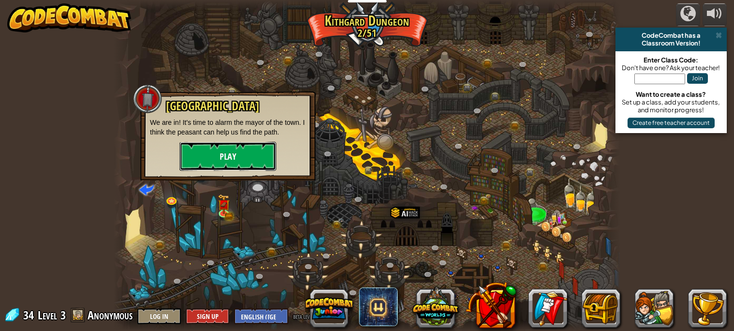
click at [232, 165] on button "Play" at bounding box center [228, 156] width 97 height 29
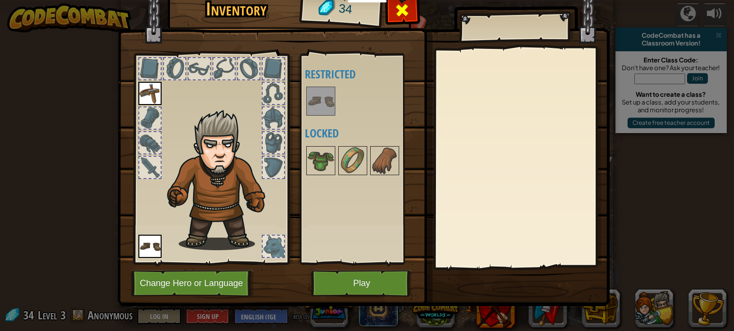
click at [396, 13] on span at bounding box center [402, 9] width 15 height 15
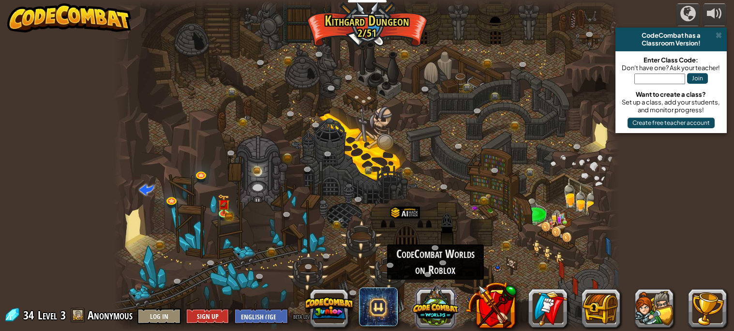
click at [432, 309] on button at bounding box center [435, 307] width 46 height 46
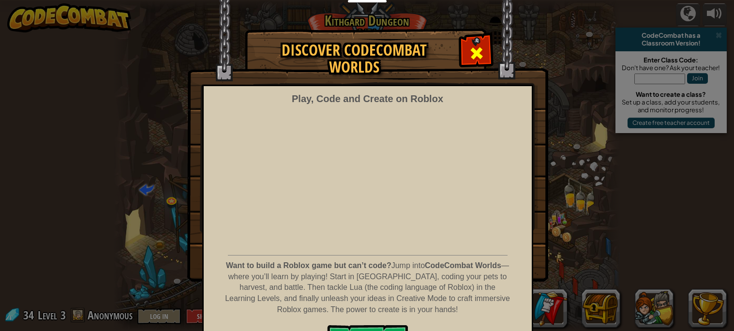
click at [465, 52] on div at bounding box center [476, 52] width 30 height 30
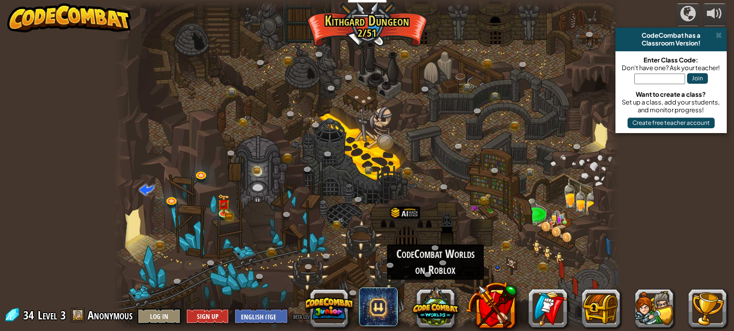
click at [351, 25] on div at bounding box center [367, 165] width 506 height 331
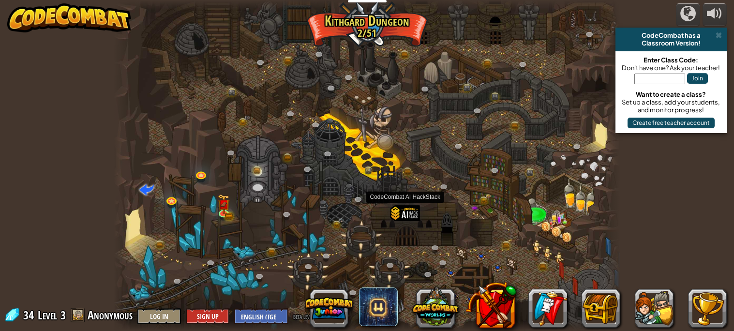
click at [395, 217] on div at bounding box center [405, 224] width 30 height 38
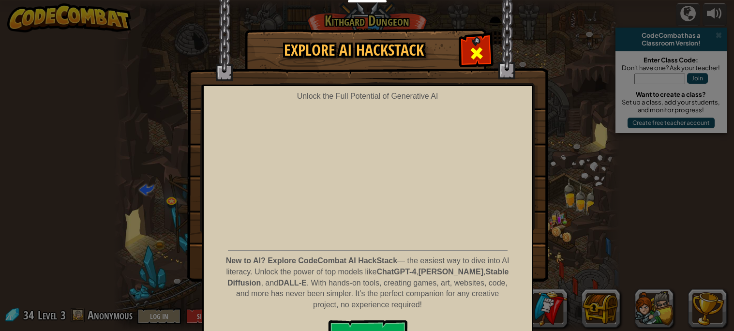
click at [474, 54] on span at bounding box center [476, 52] width 15 height 15
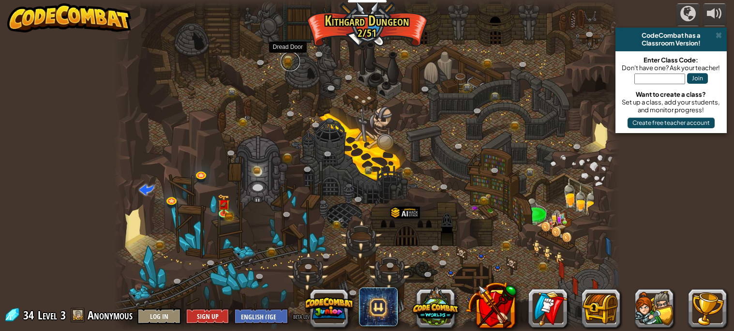
click at [288, 61] on link at bounding box center [290, 61] width 19 height 19
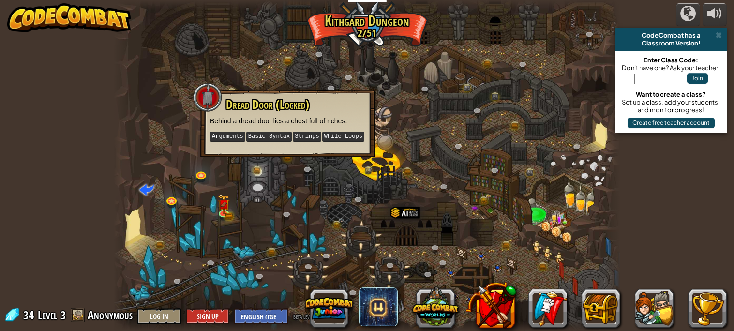
click at [308, 83] on div at bounding box center [367, 165] width 506 height 331
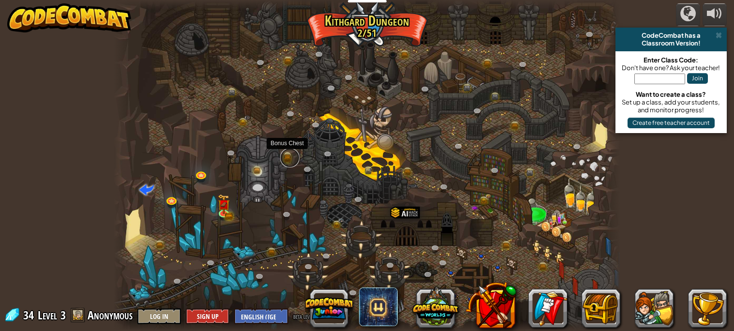
click at [288, 154] on link at bounding box center [289, 157] width 19 height 19
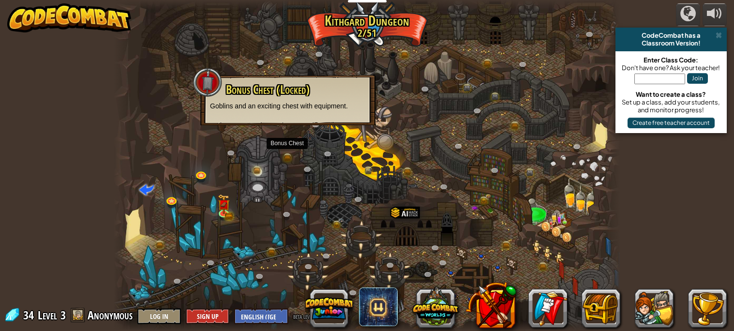
click at [280, 115] on div "Bonus Chest (Locked) Goblins and an exciting chest with equipment." at bounding box center [287, 100] width 175 height 50
click at [260, 166] on link at bounding box center [259, 170] width 19 height 19
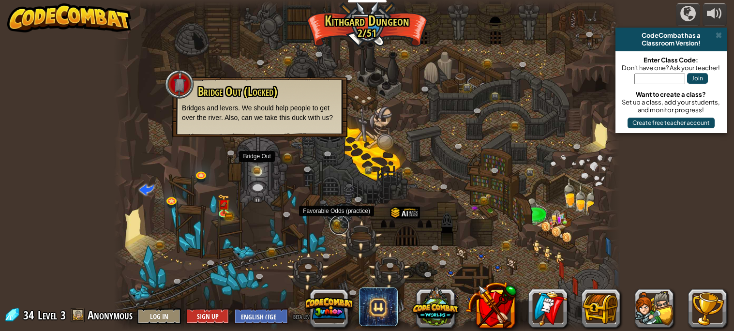
click at [335, 225] on link at bounding box center [338, 224] width 19 height 19
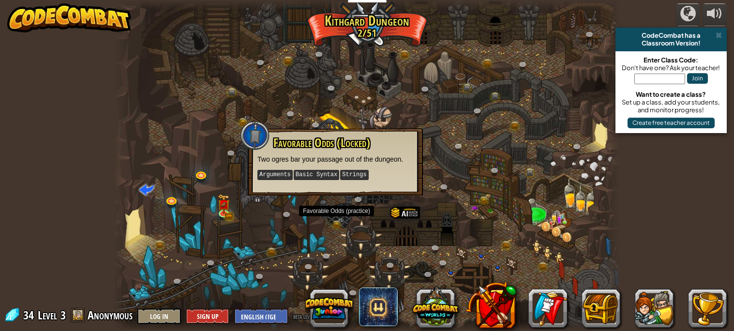
click at [359, 224] on div at bounding box center [367, 165] width 506 height 331
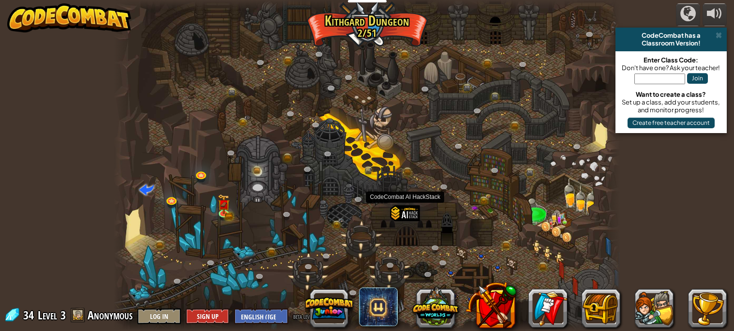
click at [396, 217] on div at bounding box center [405, 224] width 30 height 38
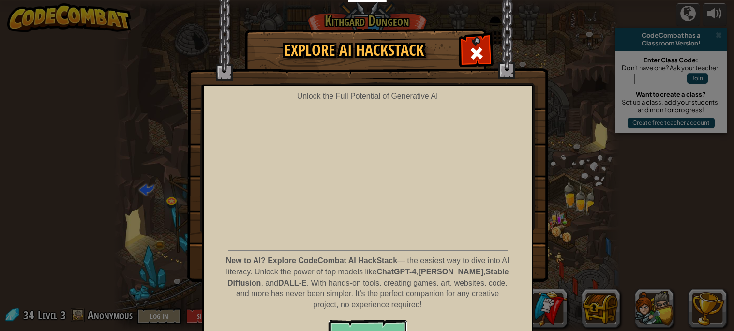
click at [351, 323] on button "Try It Free" at bounding box center [367, 334] width 79 height 29
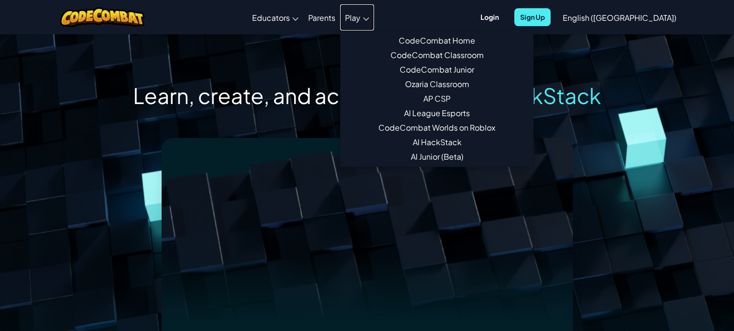
click at [374, 22] on link "Play" at bounding box center [357, 17] width 34 height 26
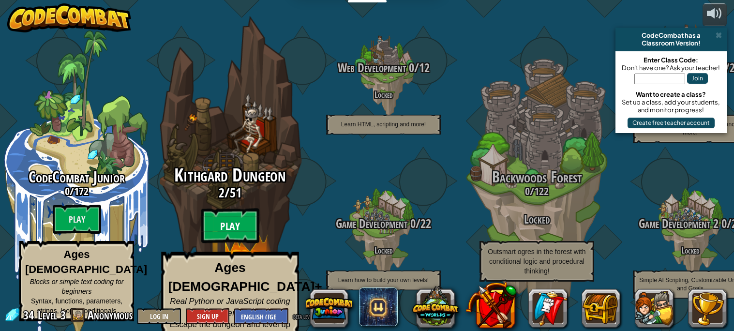
click at [241, 222] on btn "Play" at bounding box center [230, 226] width 58 height 35
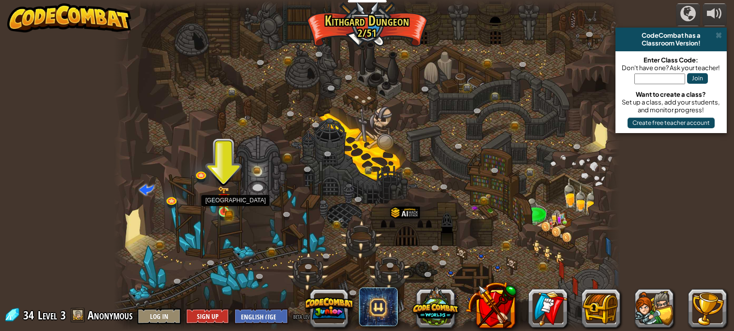
click at [220, 203] on img at bounding box center [223, 199] width 7 height 7
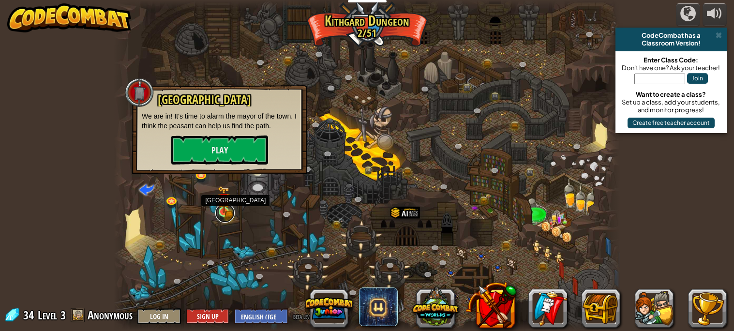
click at [227, 218] on link at bounding box center [224, 212] width 19 height 19
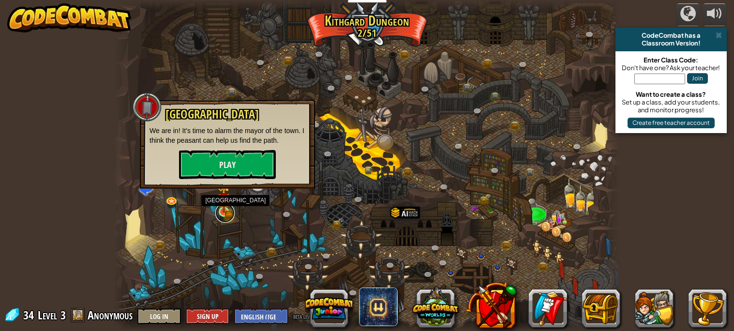
click at [230, 214] on link at bounding box center [224, 212] width 19 height 19
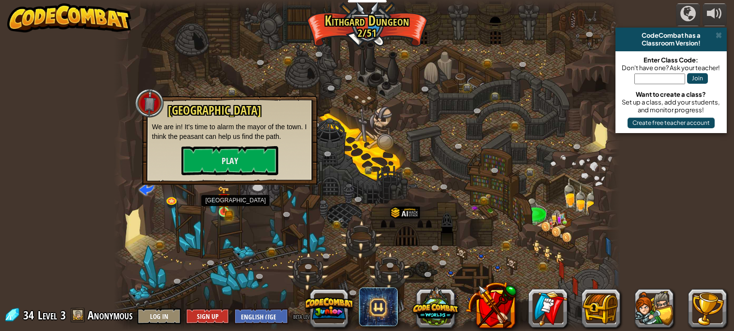
click at [230, 211] on img at bounding box center [224, 199] width 12 height 27
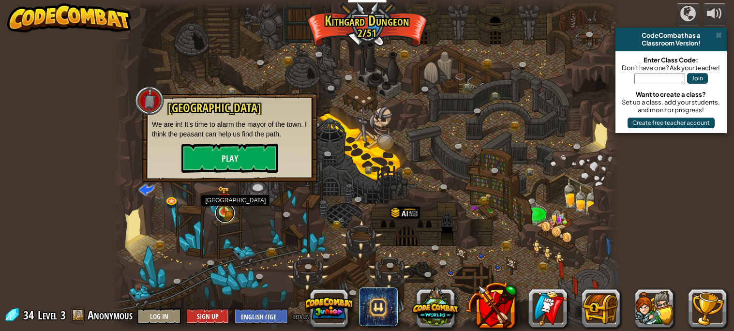
click at [234, 210] on link at bounding box center [224, 212] width 19 height 19
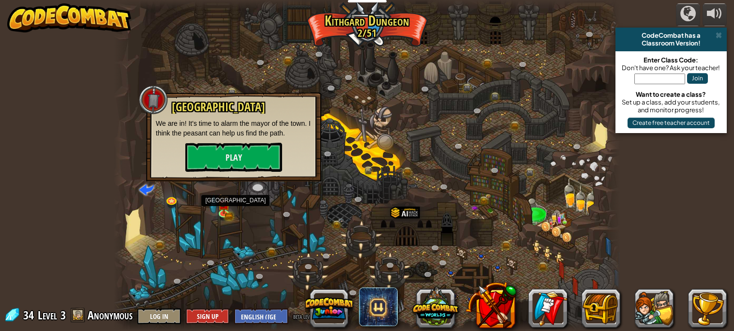
click at [235, 210] on div at bounding box center [367, 165] width 506 height 331
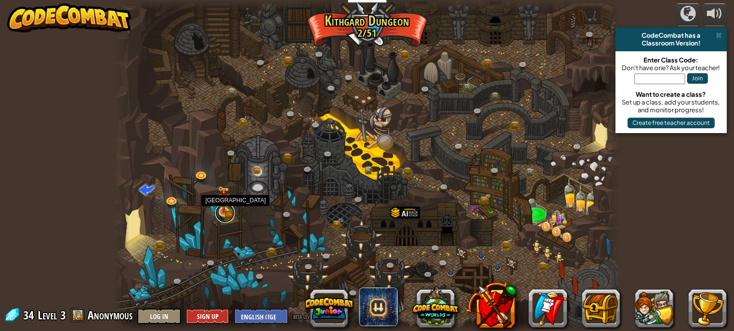
click at [230, 216] on link at bounding box center [224, 212] width 19 height 19
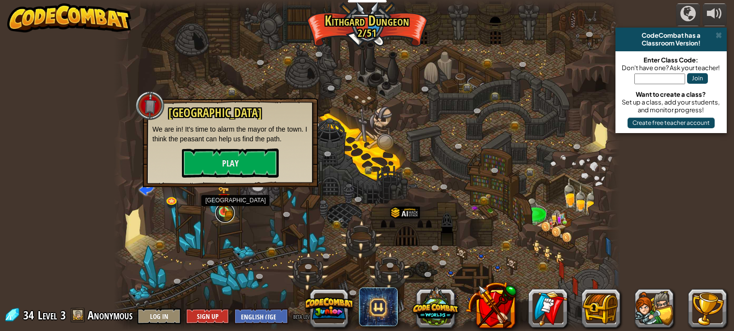
click at [231, 214] on link at bounding box center [224, 212] width 19 height 19
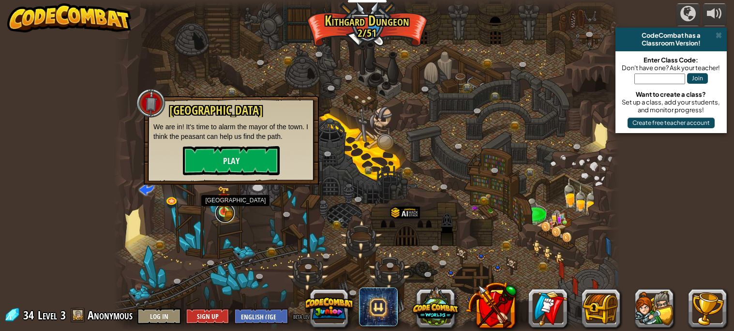
click at [231, 212] on link at bounding box center [224, 212] width 19 height 19
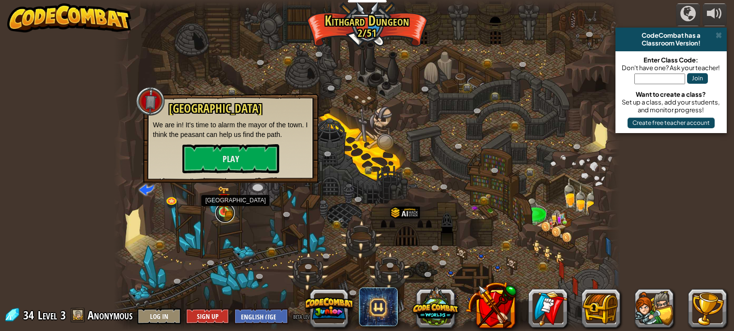
click at [231, 212] on link at bounding box center [224, 212] width 19 height 19
click at [234, 154] on button "Play" at bounding box center [230, 158] width 97 height 29
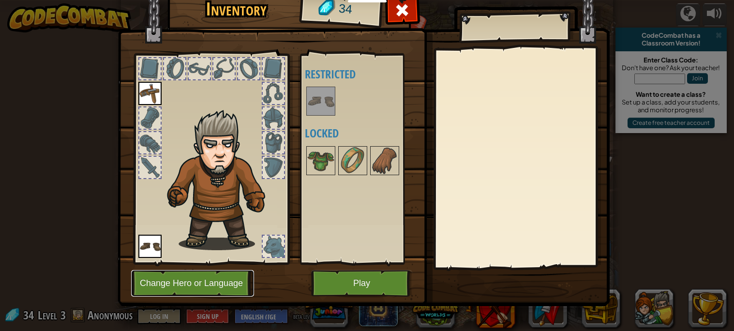
click at [221, 284] on button "Change Hero or Language" at bounding box center [192, 283] width 123 height 27
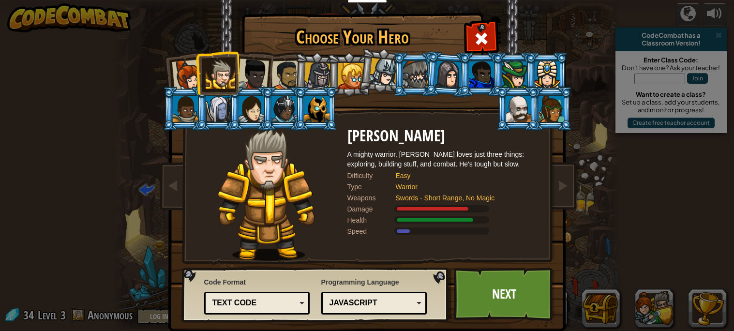
click at [255, 74] on div at bounding box center [253, 75] width 32 height 32
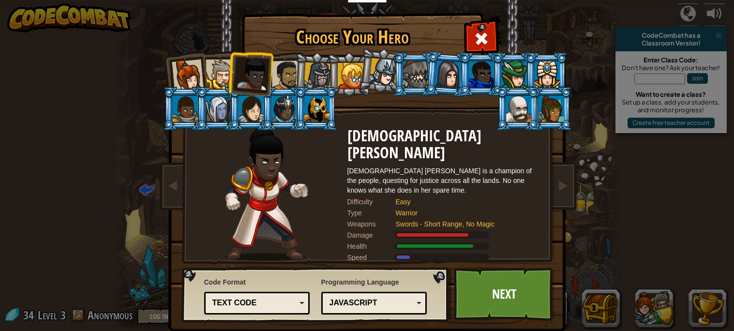
click at [218, 75] on div at bounding box center [221, 75] width 30 height 30
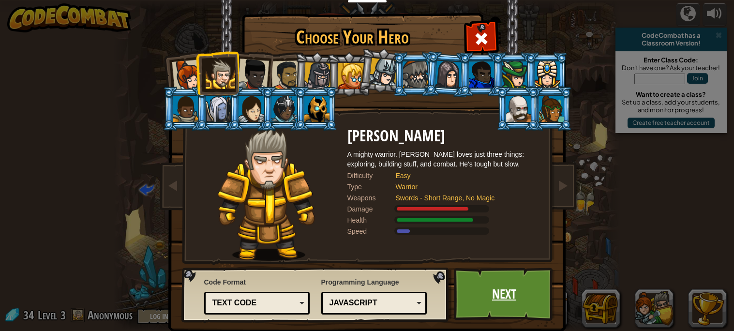
click at [491, 295] on link "Next" at bounding box center [504, 294] width 101 height 53
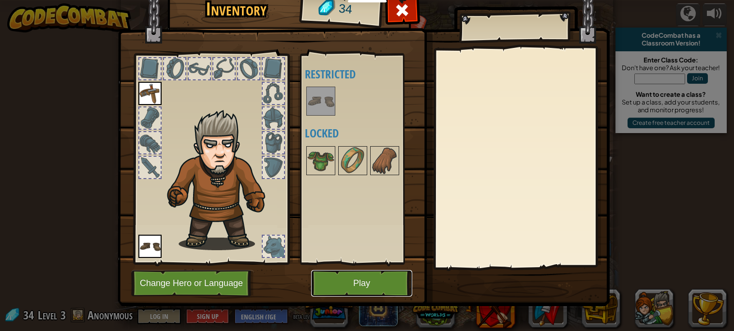
click at [359, 290] on button "Play" at bounding box center [361, 283] width 101 height 27
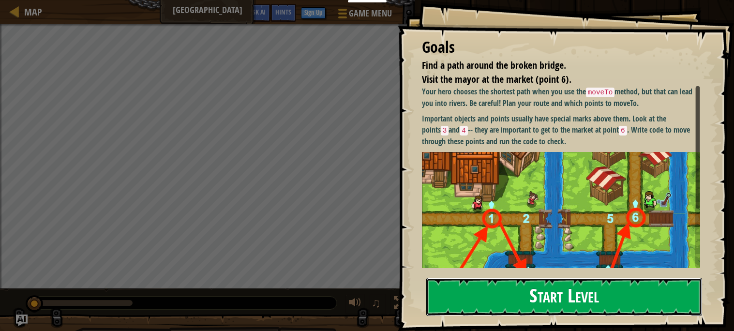
click at [448, 295] on button "Start Level" at bounding box center [564, 297] width 276 height 38
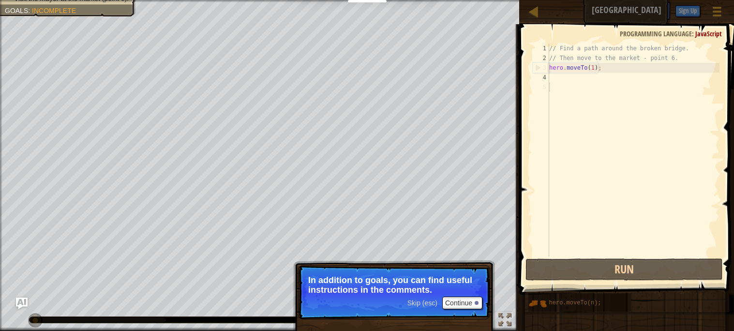
click at [563, 77] on div "// Find a path around the broken bridge. // Then move to the market - point 6. …" at bounding box center [633, 160] width 172 height 232
click at [450, 300] on button "Continue" at bounding box center [462, 303] width 40 height 13
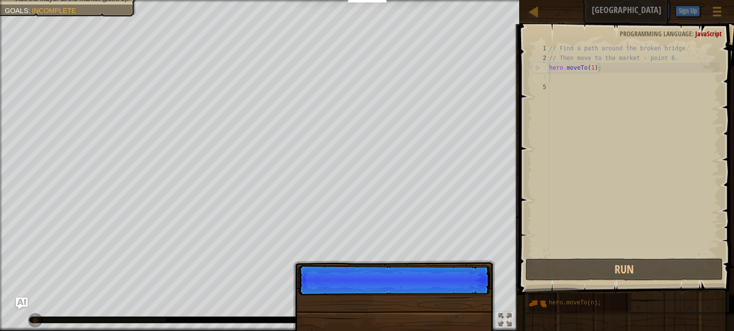
scroll to position [4, 0]
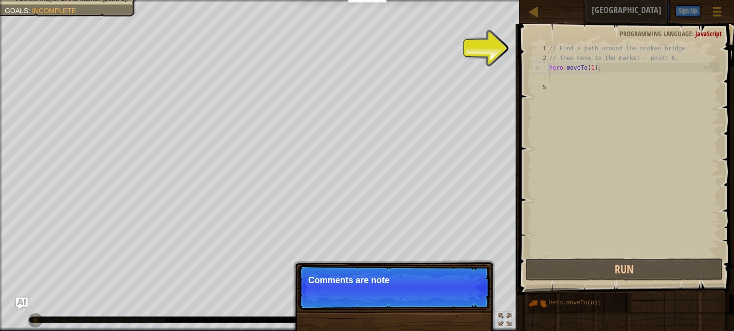
click at [450, 301] on p "Skip (esc) Continue Comments are note" at bounding box center [394, 287] width 192 height 45
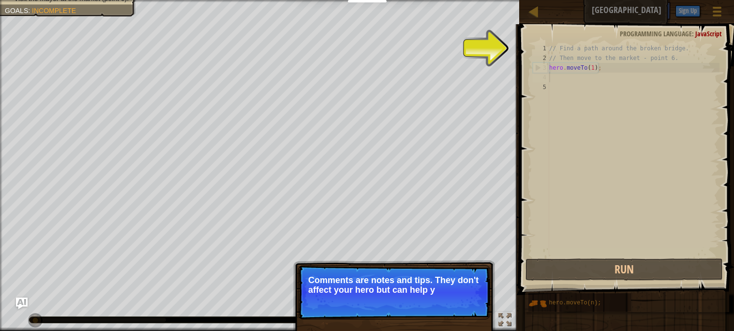
click at [468, 310] on p "Skip (esc) Continue Comments are notes and tips. They don't affect your hero bu…" at bounding box center [394, 292] width 192 height 54
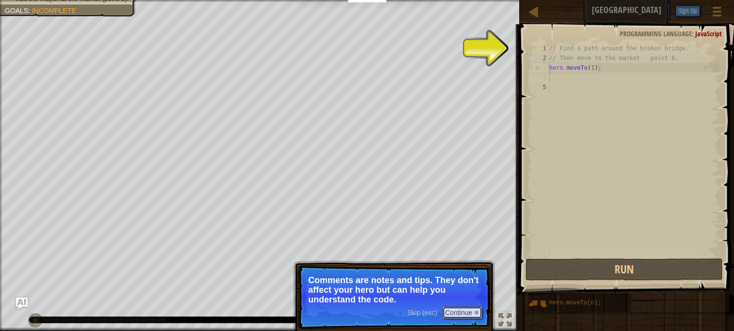
click at [466, 314] on button "Continue" at bounding box center [462, 312] width 40 height 13
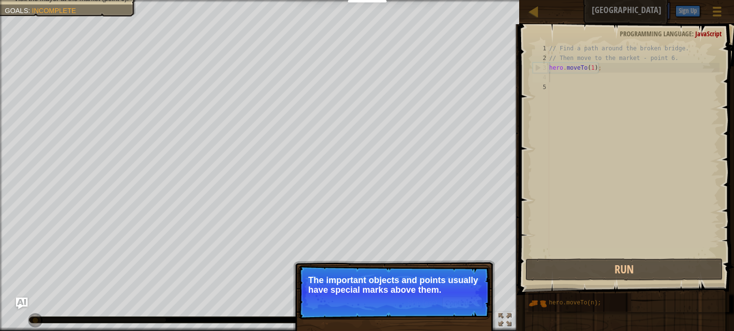
click at [449, 287] on p "The important objects and points usually have special marks above them." at bounding box center [394, 284] width 172 height 19
click at [456, 304] on button "Continue" at bounding box center [462, 303] width 40 height 13
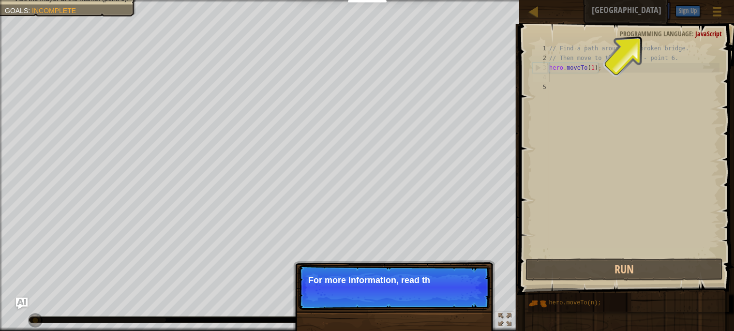
click at [451, 297] on p "Skip (esc) Continue For more information, read th" at bounding box center [394, 287] width 192 height 45
click at [451, 298] on button "Continue" at bounding box center [462, 293] width 40 height 13
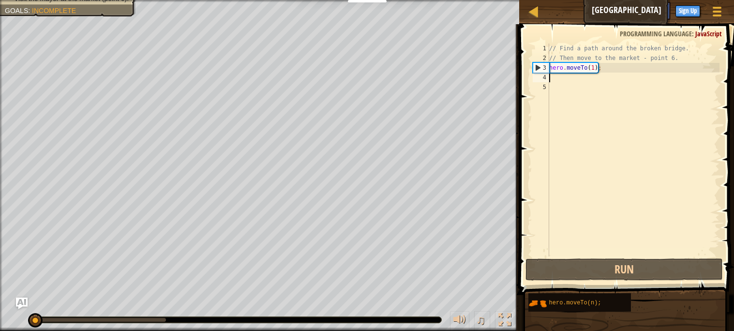
click at [557, 81] on div "// Find a path around the broken bridge. // Then move to the market - point 6. …" at bounding box center [633, 160] width 172 height 232
click at [552, 76] on div "// Find a path around the broken bridge. // Then move to the market - point 6. …" at bounding box center [633, 160] width 172 height 232
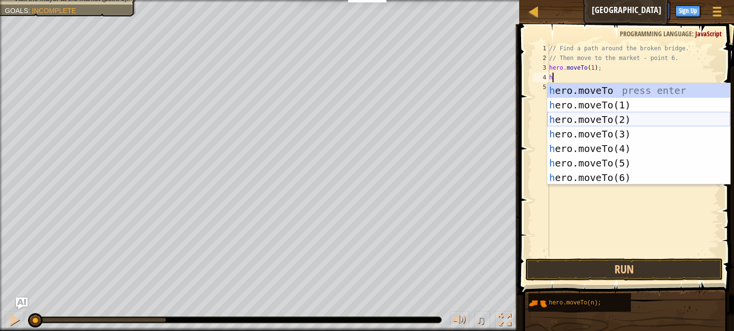
click at [567, 116] on div "h ero.moveTo press enter h ero.moveTo(1) press enter h ero.moveTo(2) press ente…" at bounding box center [638, 148] width 183 height 131
type textarea "hero.moveTo(2);"
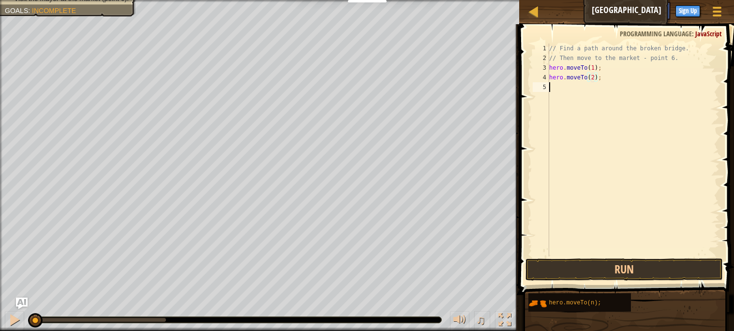
click at [554, 91] on div "// Find a path around the broken bridge. // Then move to the market - point 6. …" at bounding box center [633, 160] width 172 height 232
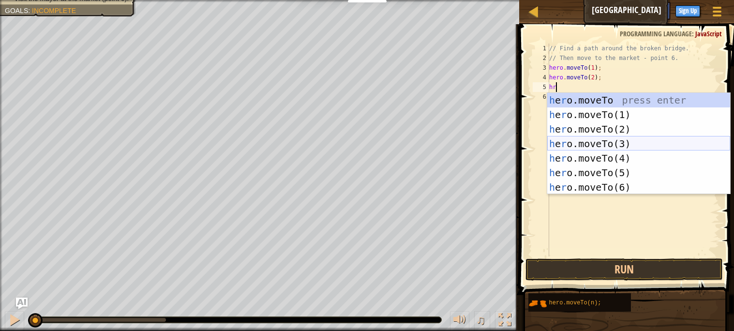
click at [553, 143] on div "h e r o.moveTo press enter h e r o.moveTo(1) press enter h e r o.moveTo(2) pres…" at bounding box center [638, 158] width 183 height 131
type textarea "hero.moveTo(3);"
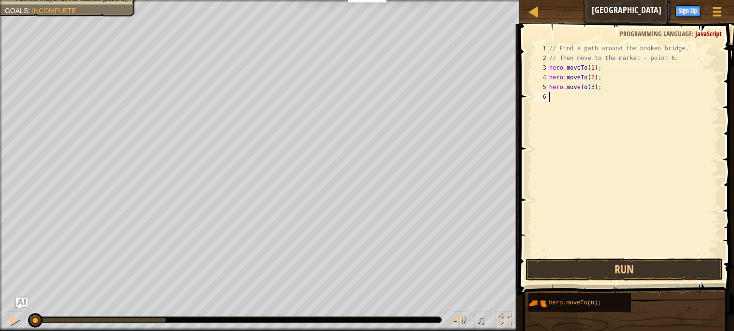
click at [552, 96] on div "// Find a path around the broken bridge. // Then move to the market - point 6. …" at bounding box center [633, 160] width 172 height 232
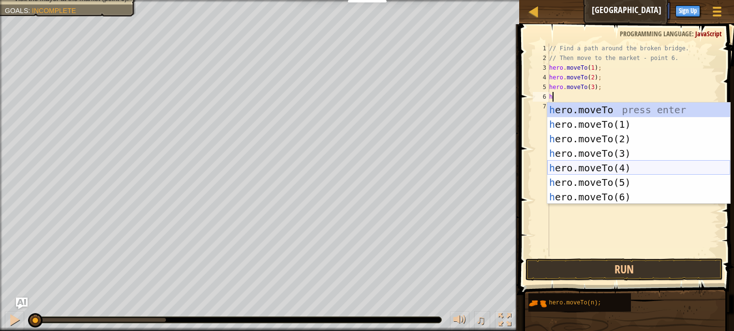
click at [578, 168] on div "h ero.moveTo press enter h ero.moveTo(1) press enter h ero.moveTo(2) press ente…" at bounding box center [638, 168] width 183 height 131
type textarea "hero.moveTo(4);"
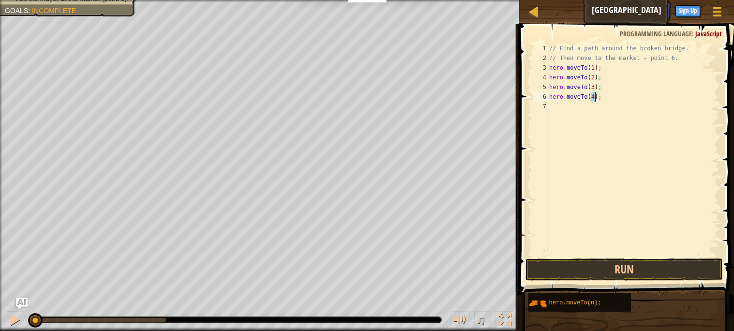
click at [557, 111] on div "// Find a path around the broken bridge. // Then move to the market - point 6. …" at bounding box center [633, 160] width 172 height 232
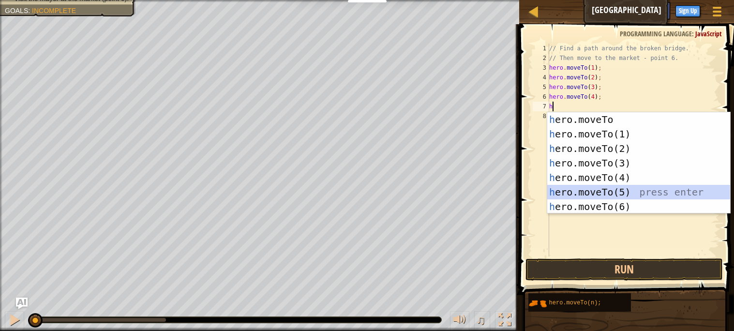
click at [570, 188] on div "h ero.moveTo press enter h ero.moveTo(1) press enter h ero.moveTo(2) press ente…" at bounding box center [638, 177] width 183 height 131
type textarea "hero.moveTo(5);"
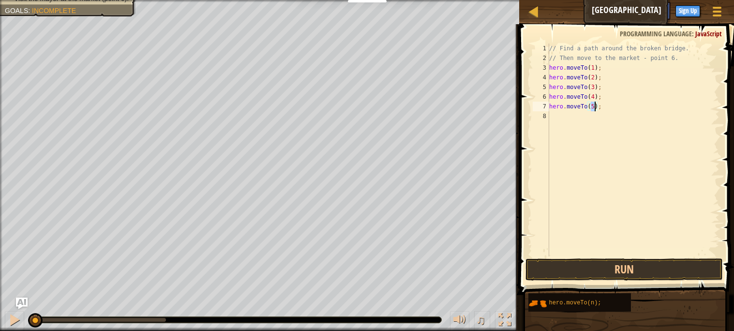
click at [560, 122] on div "// Find a path around the broken bridge. // Then move to the market - point 6. …" at bounding box center [633, 160] width 172 height 232
